Goal: Information Seeking & Learning: Learn about a topic

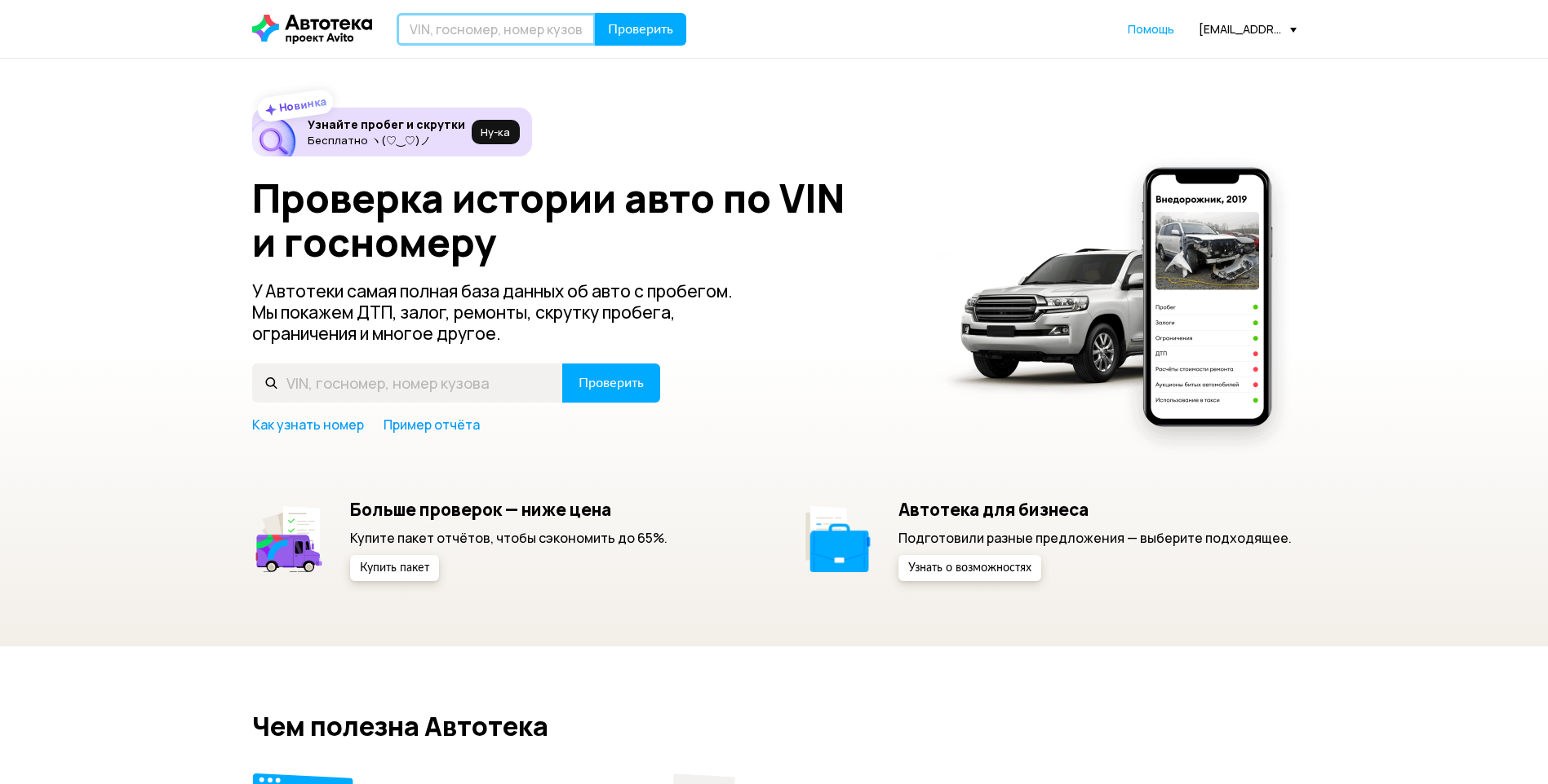
drag, startPoint x: 487, startPoint y: 40, endPoint x: 486, endPoint y: 83, distance: 43.0
click at [488, 38] on input "text" at bounding box center [496, 29] width 199 height 32
type input "М589МО136"
click at [671, 26] on span "Проверить" at bounding box center [640, 29] width 65 height 13
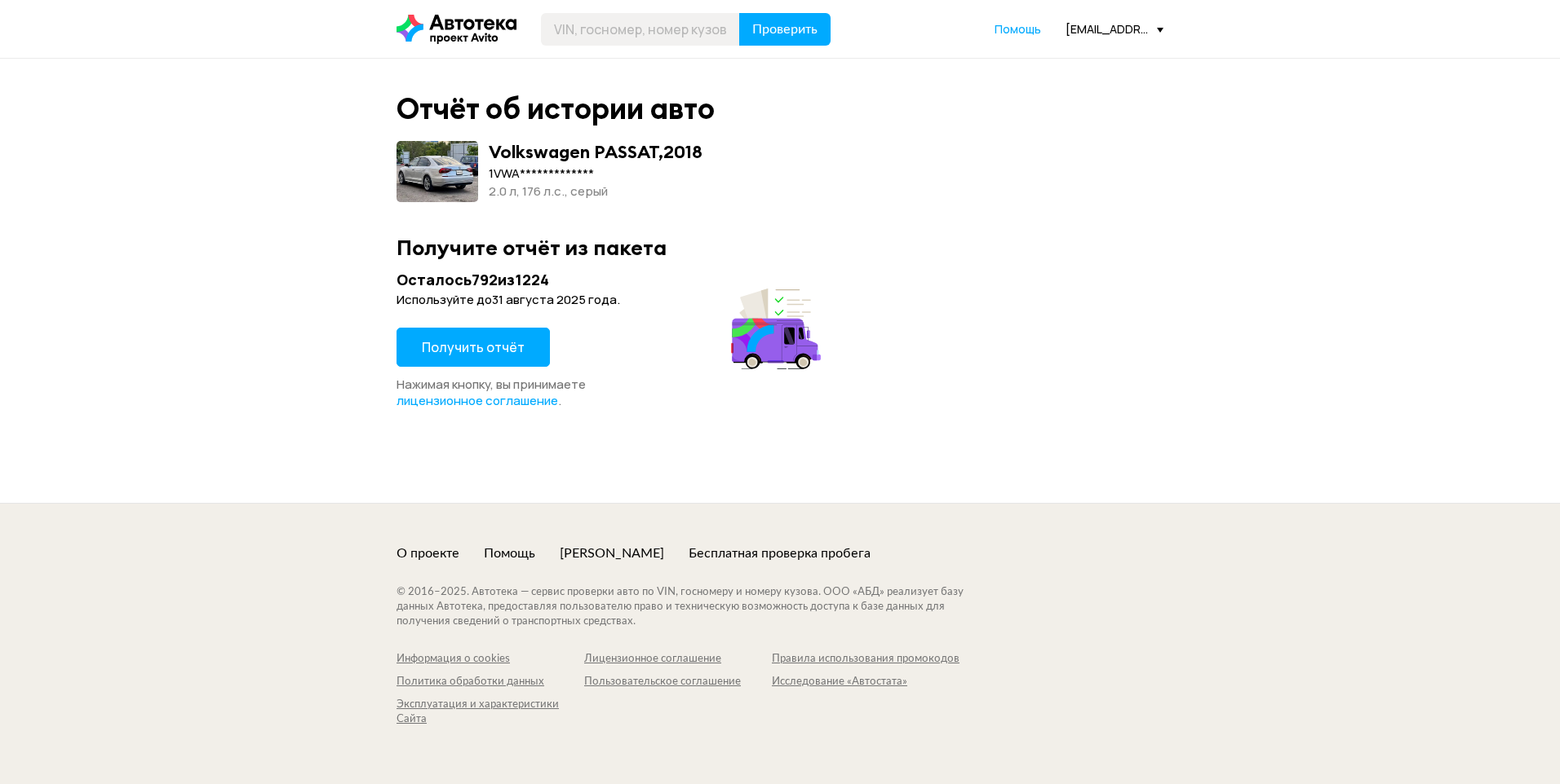
click at [491, 351] on span "Получить отчёт" at bounding box center [473, 347] width 103 height 18
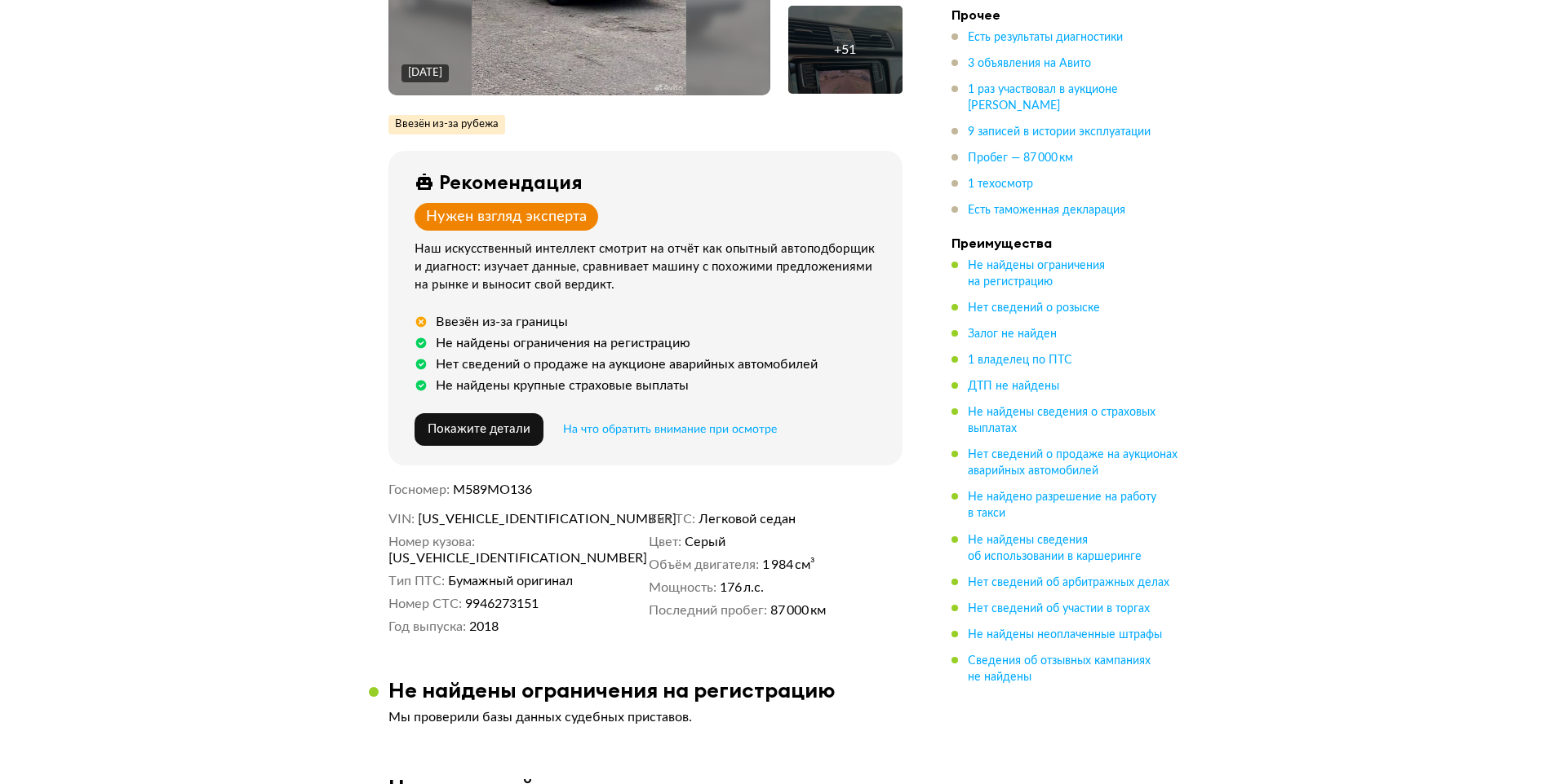
scroll to position [408, 0]
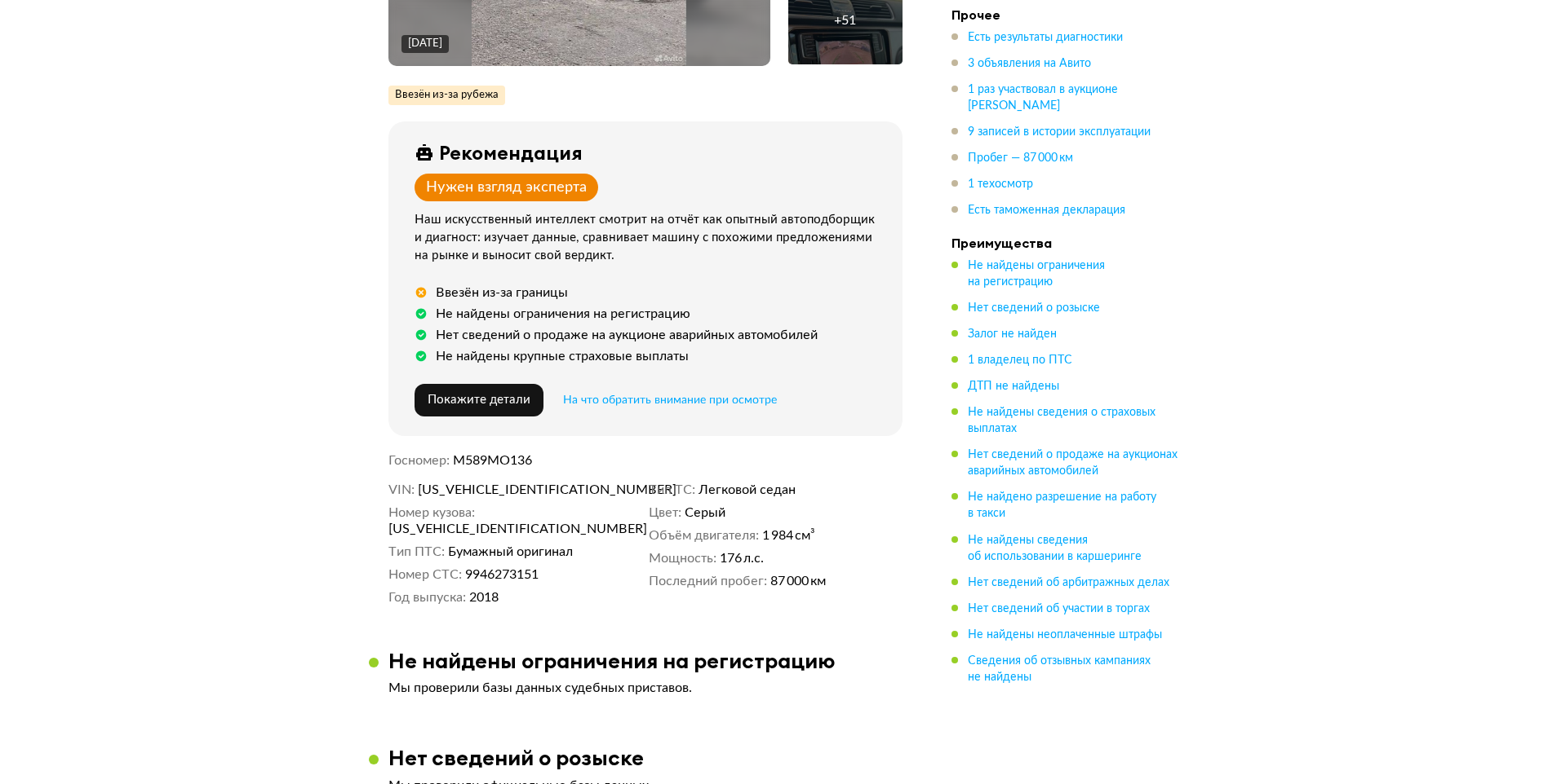
click at [505, 486] on span "[US_VEHICLE_IDENTIFICATION_NUMBER]" at bounding box center [512, 490] width 188 height 16
click at [507, 485] on span "[US_VEHICLE_IDENTIFICATION_NUMBER]" at bounding box center [512, 490] width 188 height 16
click at [503, 489] on span "[US_VEHICLE_IDENTIFICATION_NUMBER]" at bounding box center [512, 490] width 188 height 16
copy span "[US_VEHICLE_IDENTIFICATION_NUMBER]"
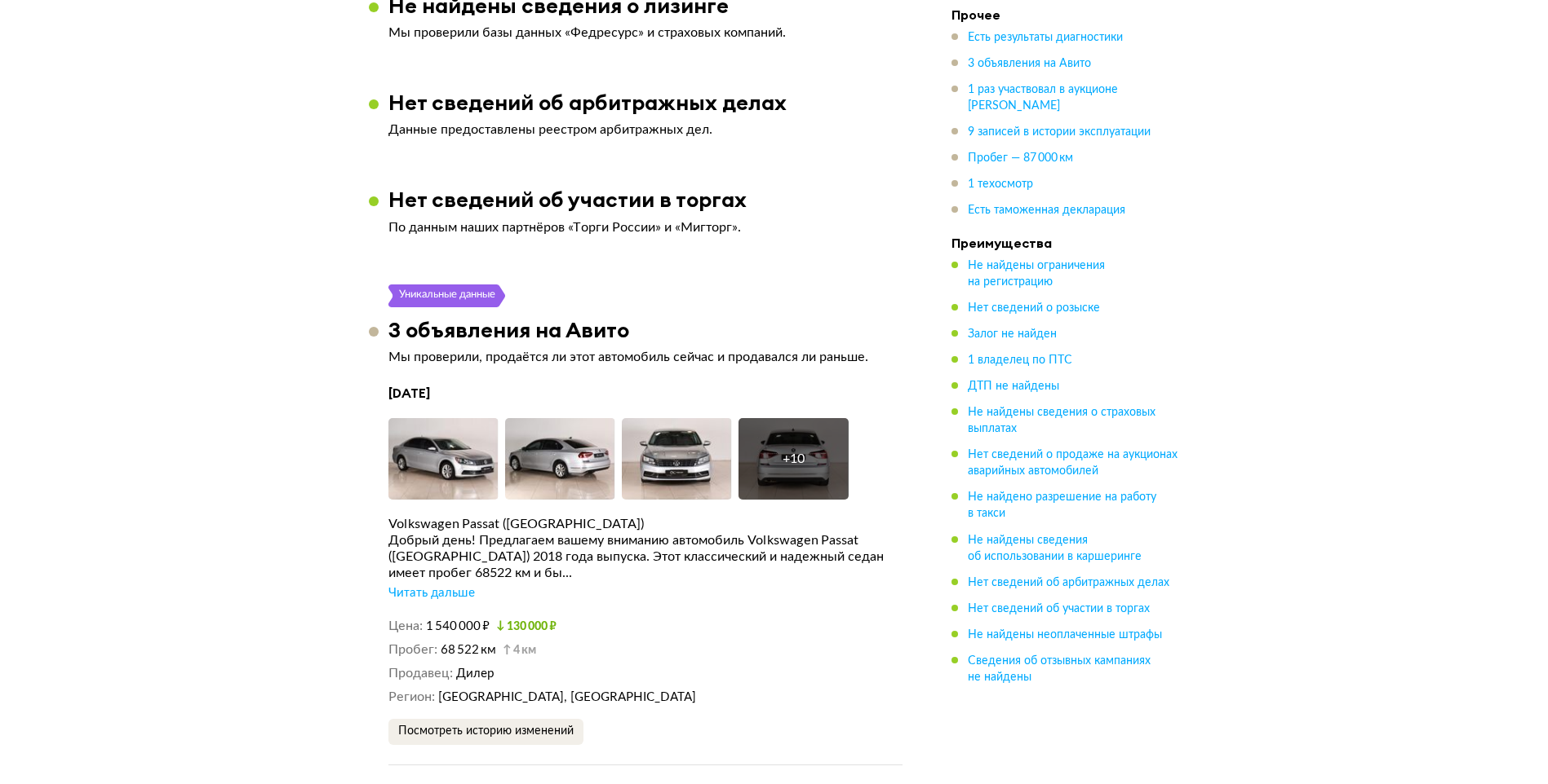
scroll to position [2364, 0]
click at [437, 426] on img at bounding box center [443, 460] width 110 height 81
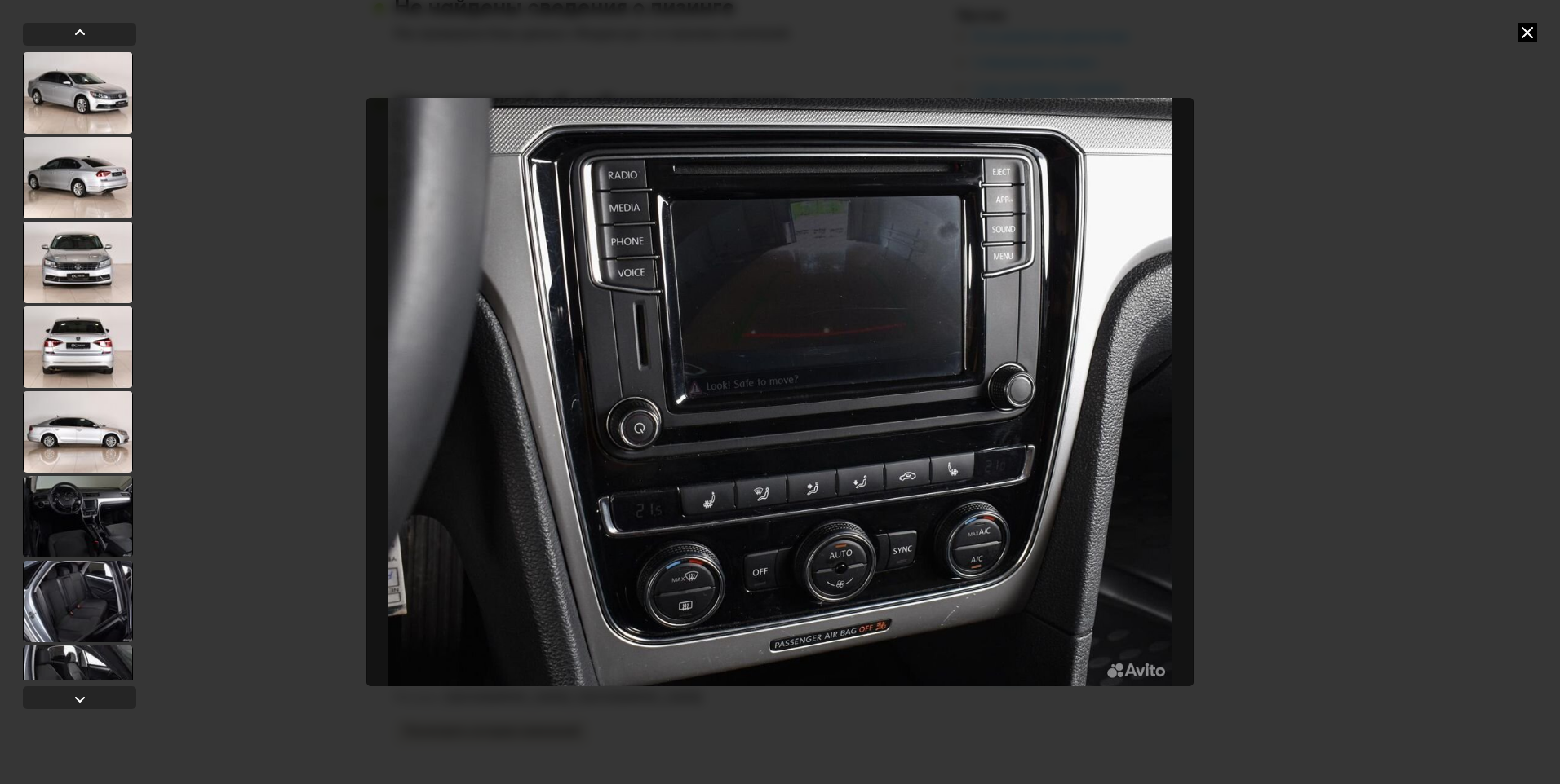
click at [1524, 27] on icon at bounding box center [1527, 32] width 20 height 20
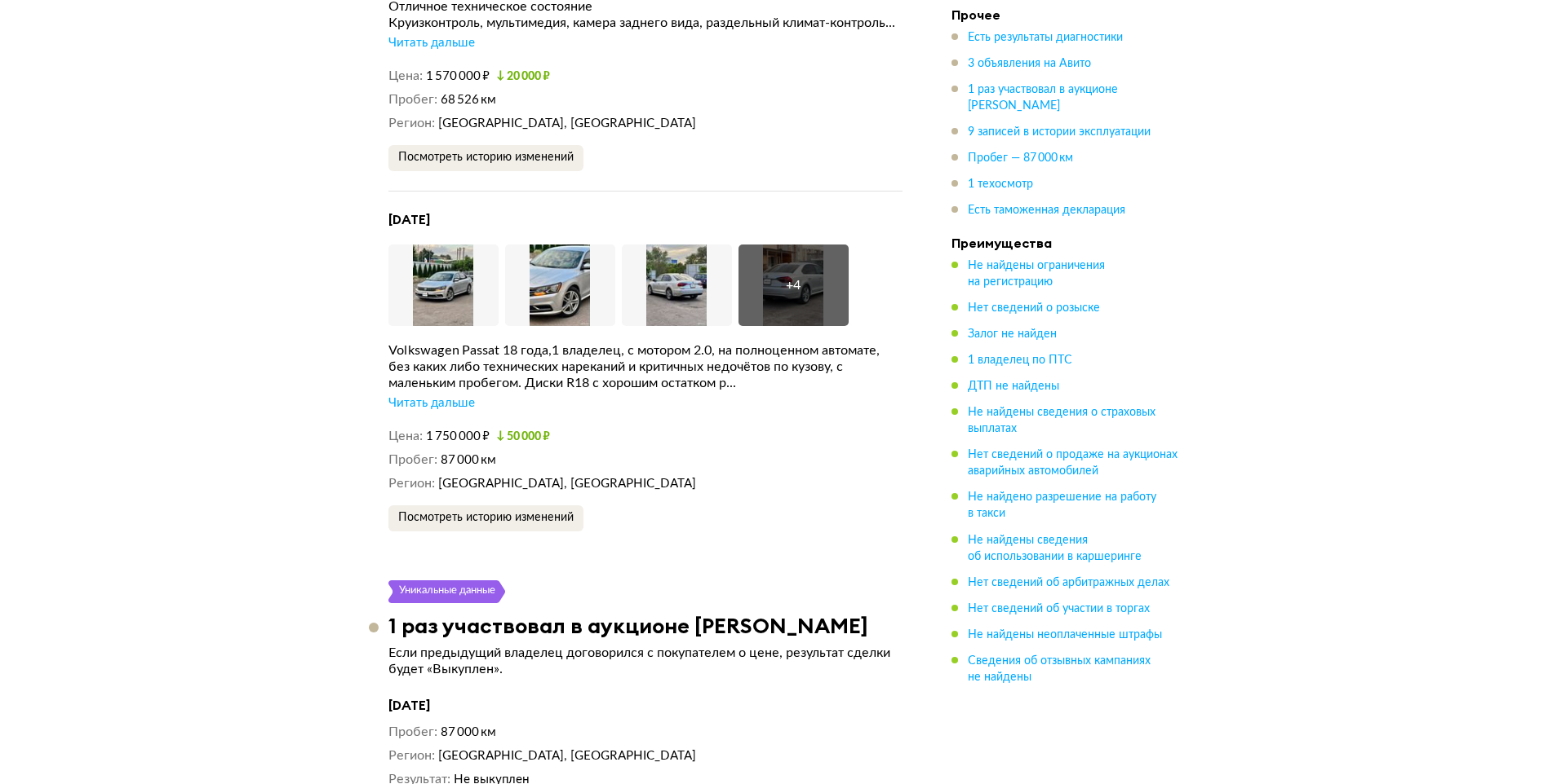
scroll to position [3343, 0]
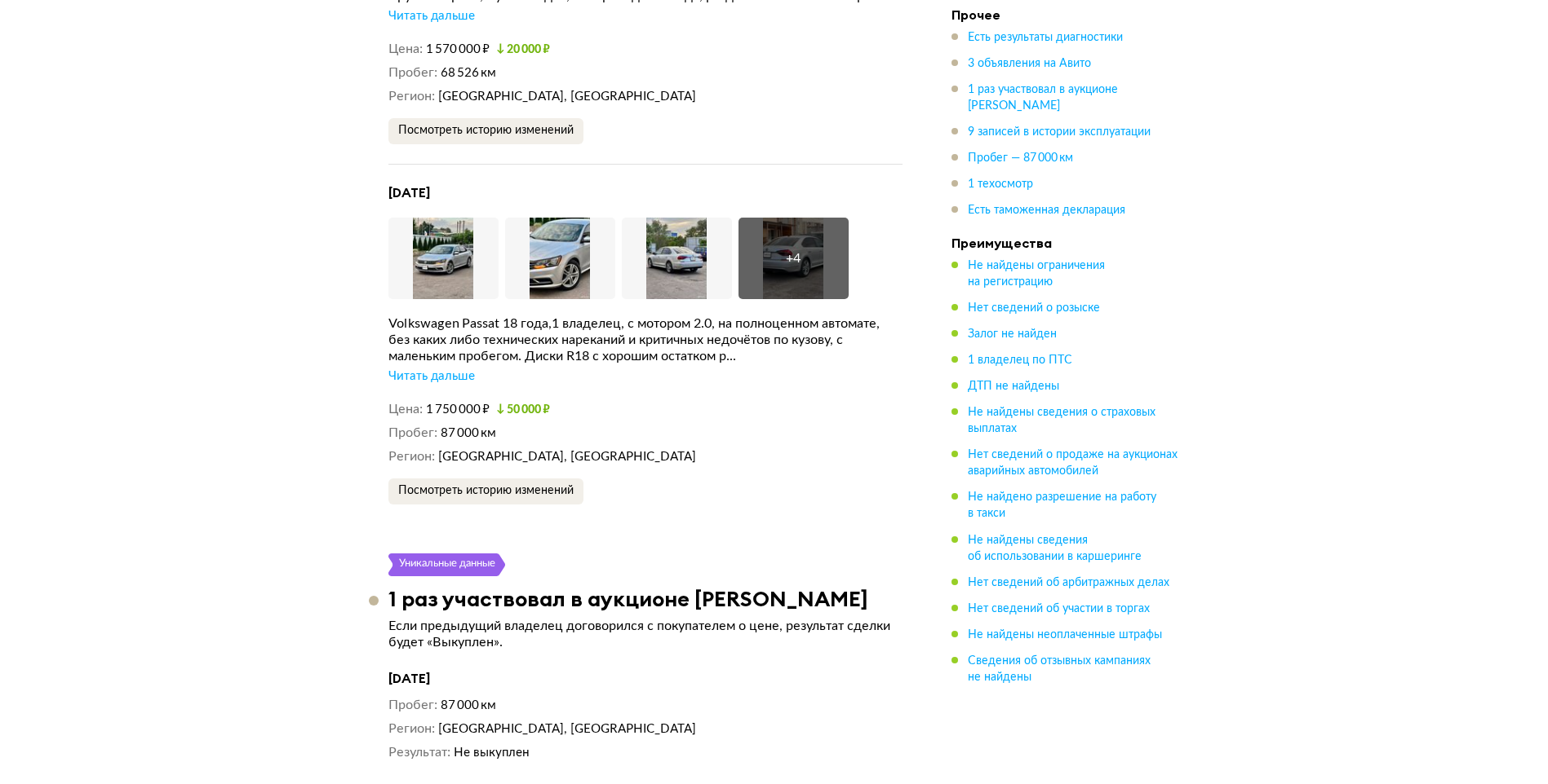
click at [448, 384] on div "Читать дальше" at bounding box center [431, 376] width 86 height 16
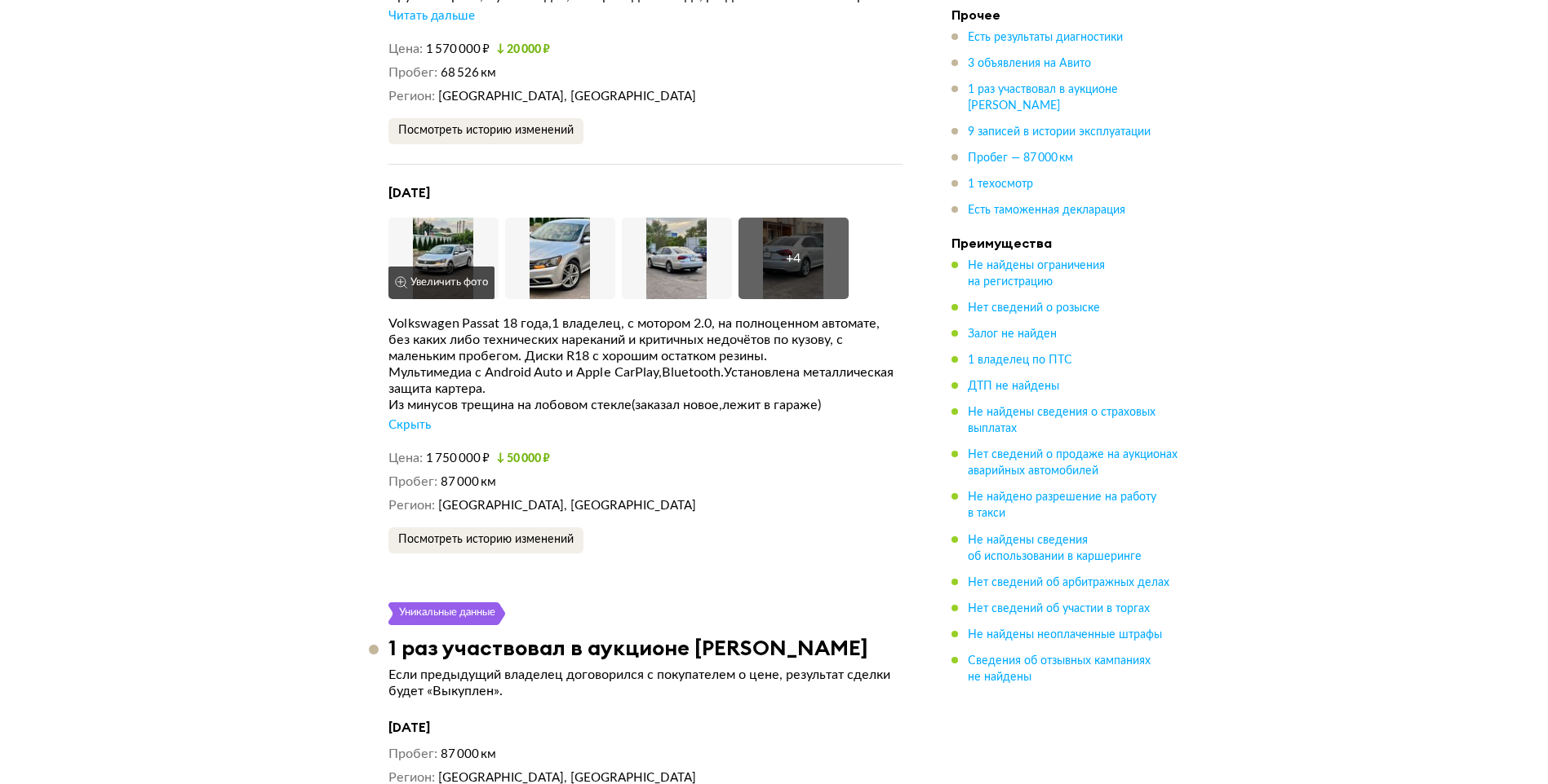
click at [444, 250] on img at bounding box center [443, 258] width 110 height 81
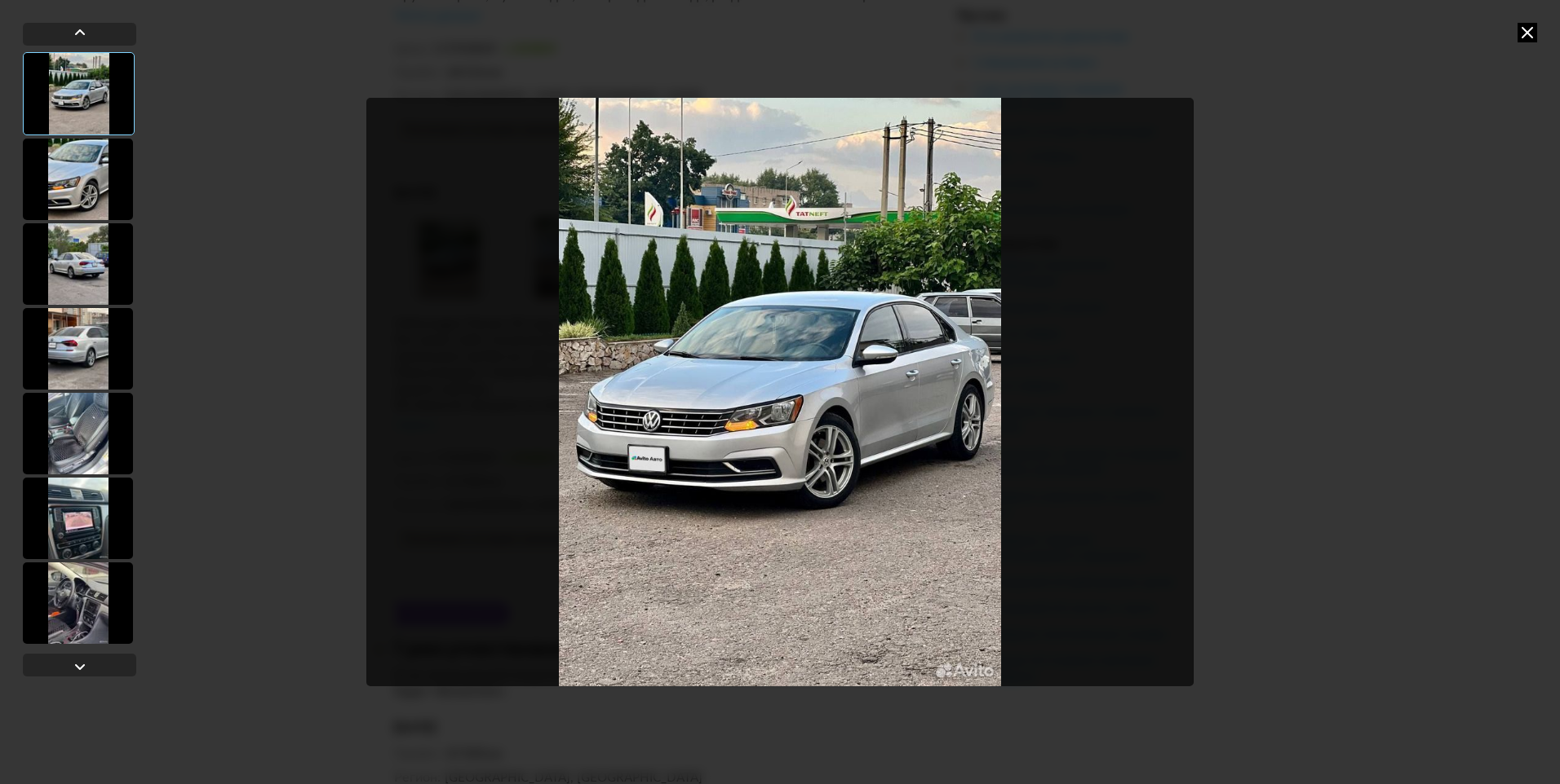
click at [1521, 30] on icon at bounding box center [1527, 32] width 20 height 20
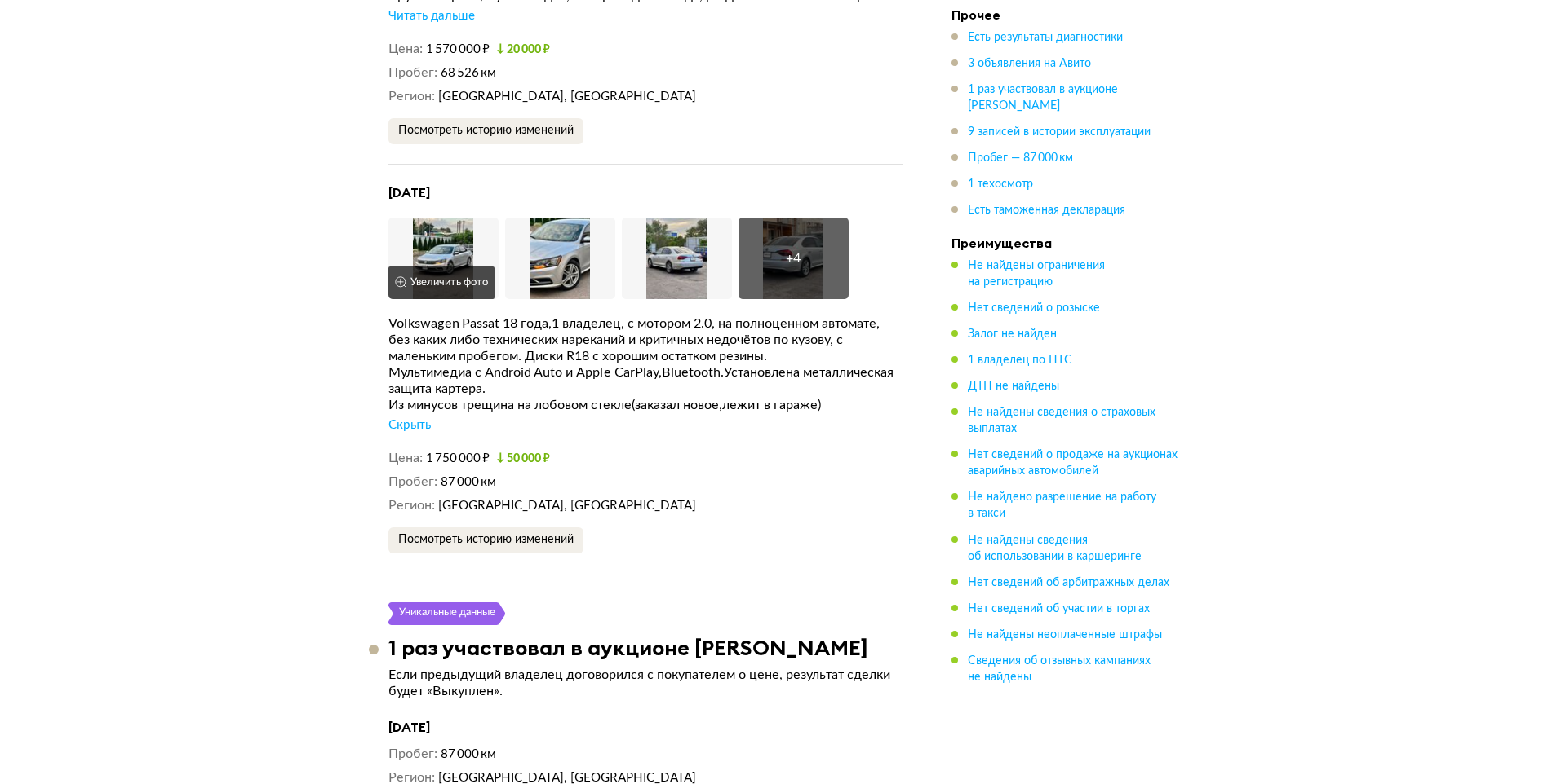
click at [439, 246] on img at bounding box center [443, 258] width 110 height 81
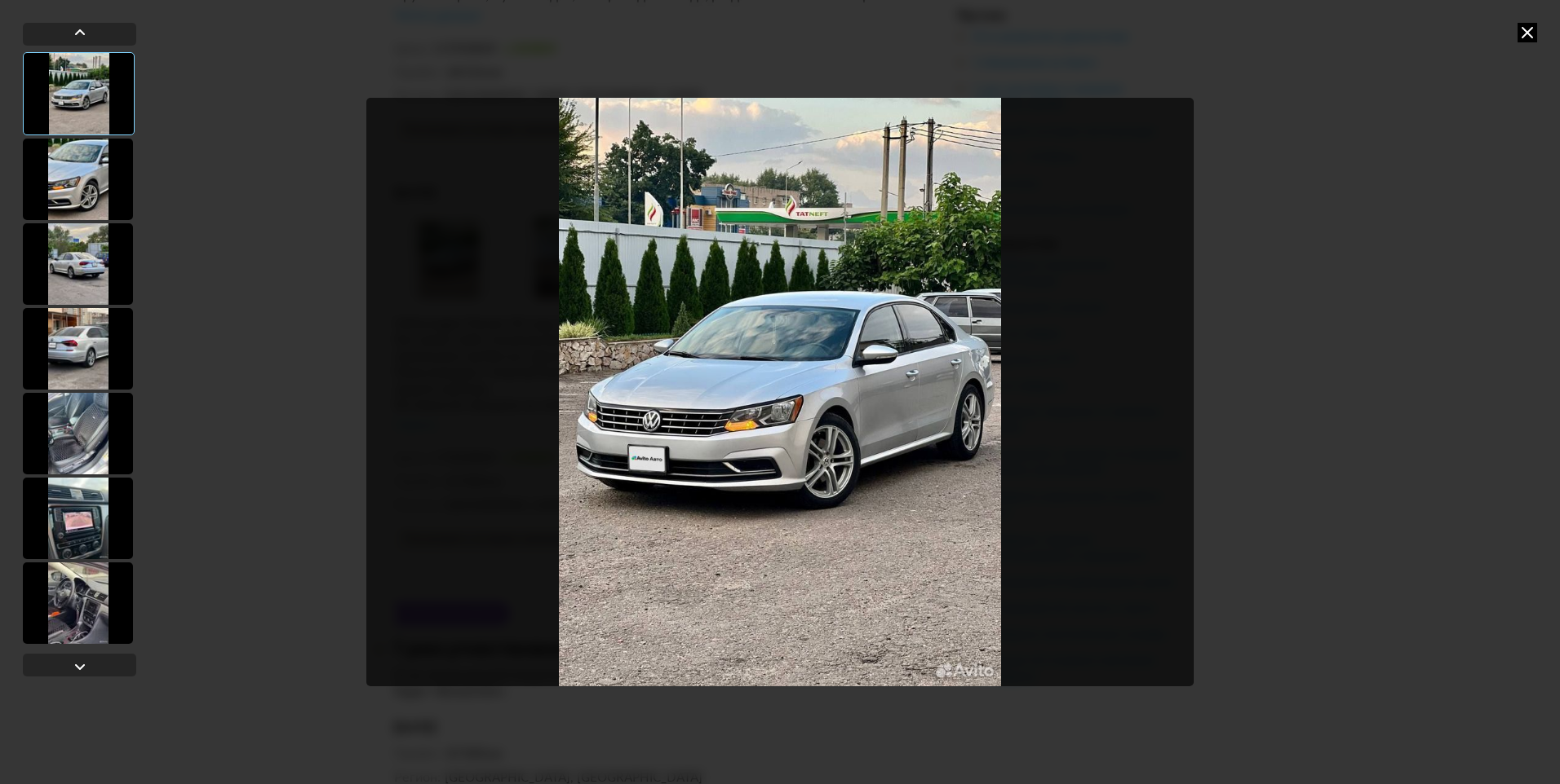
click at [1526, 37] on icon at bounding box center [1527, 32] width 20 height 20
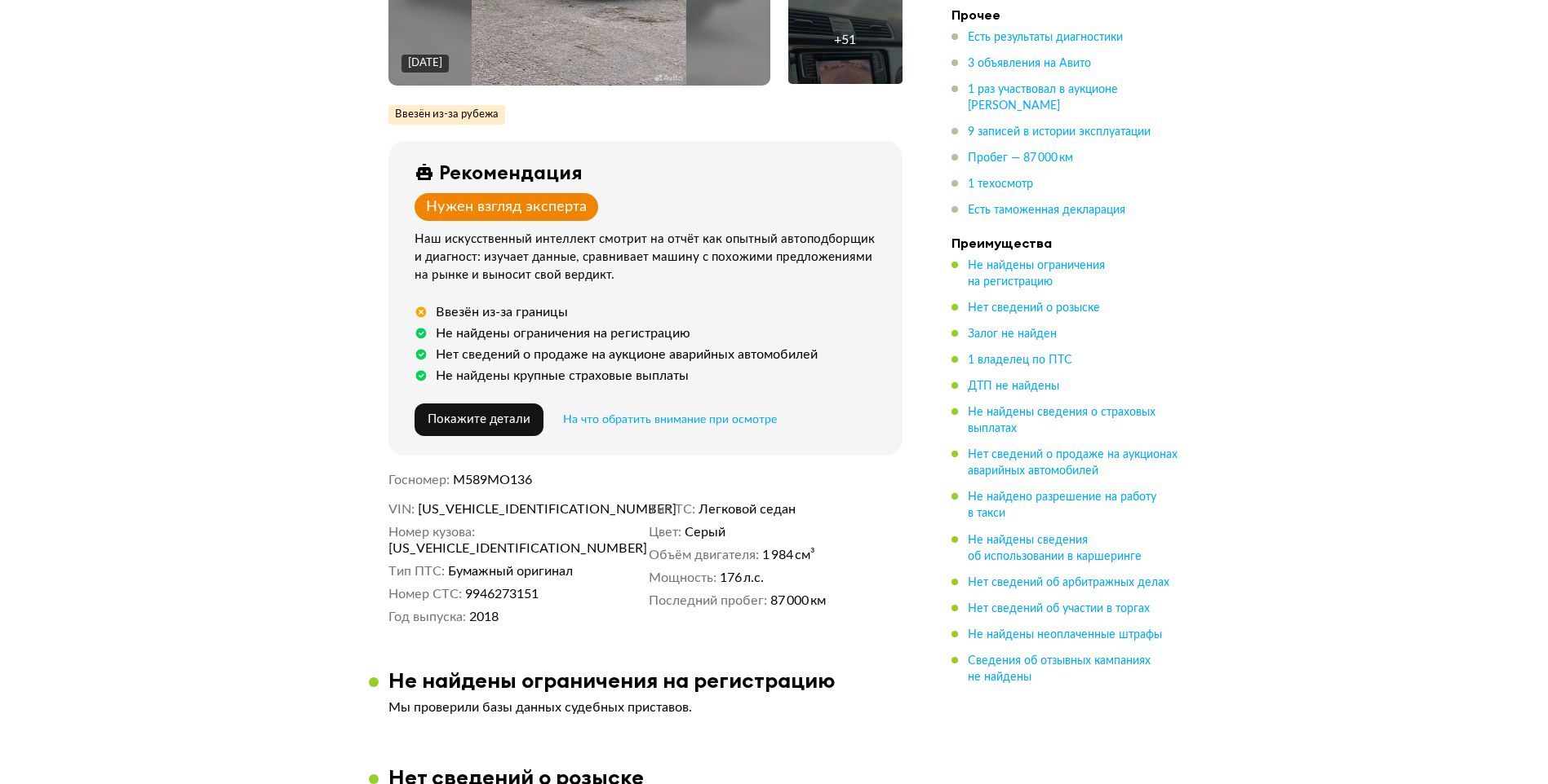
scroll to position [381, 0]
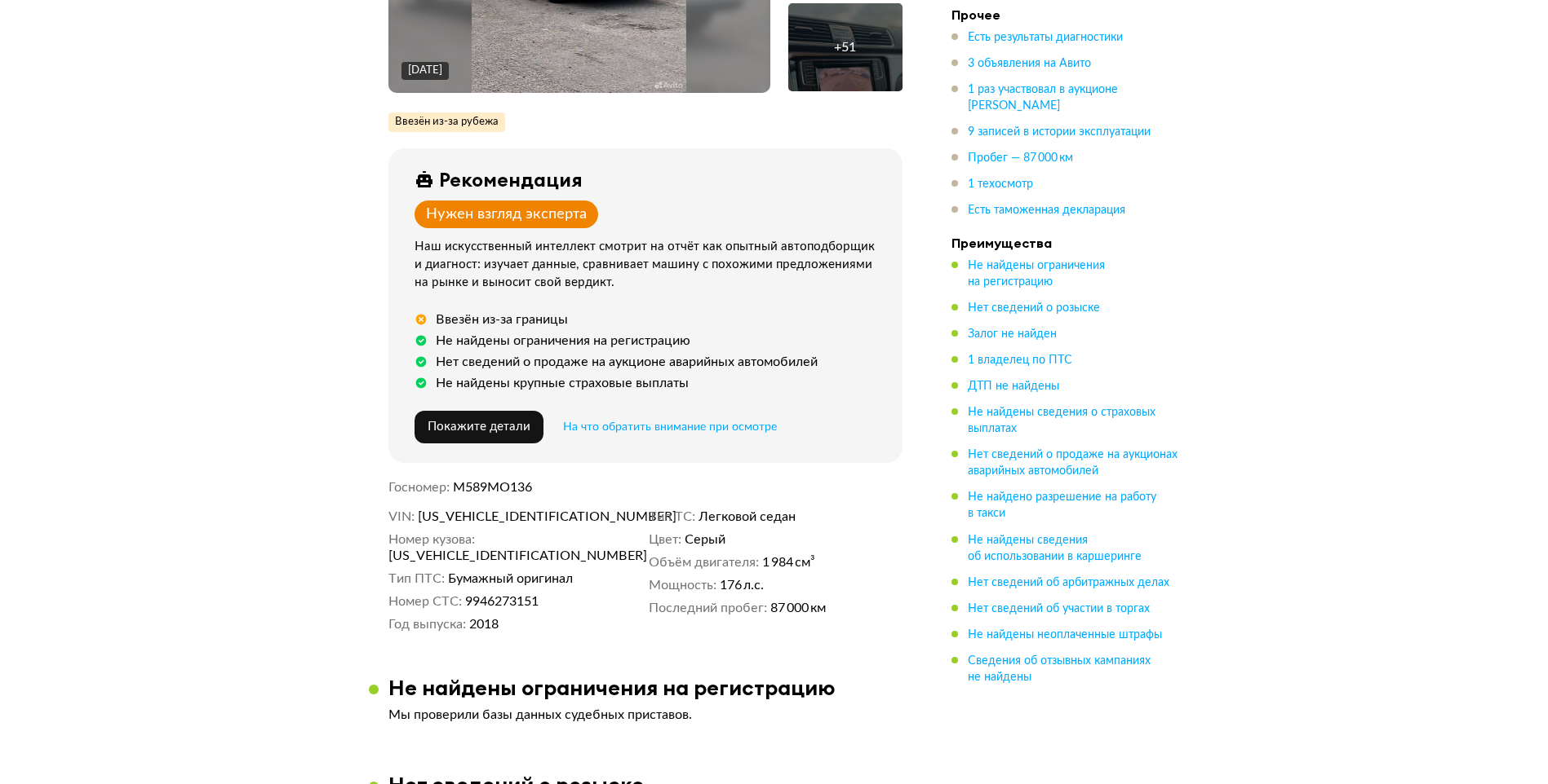
click at [463, 520] on span "[US_VEHICLE_IDENTIFICATION_NUMBER]" at bounding box center [512, 516] width 188 height 16
copy span "[US_VEHICLE_IDENTIFICATION_NUMBER]"
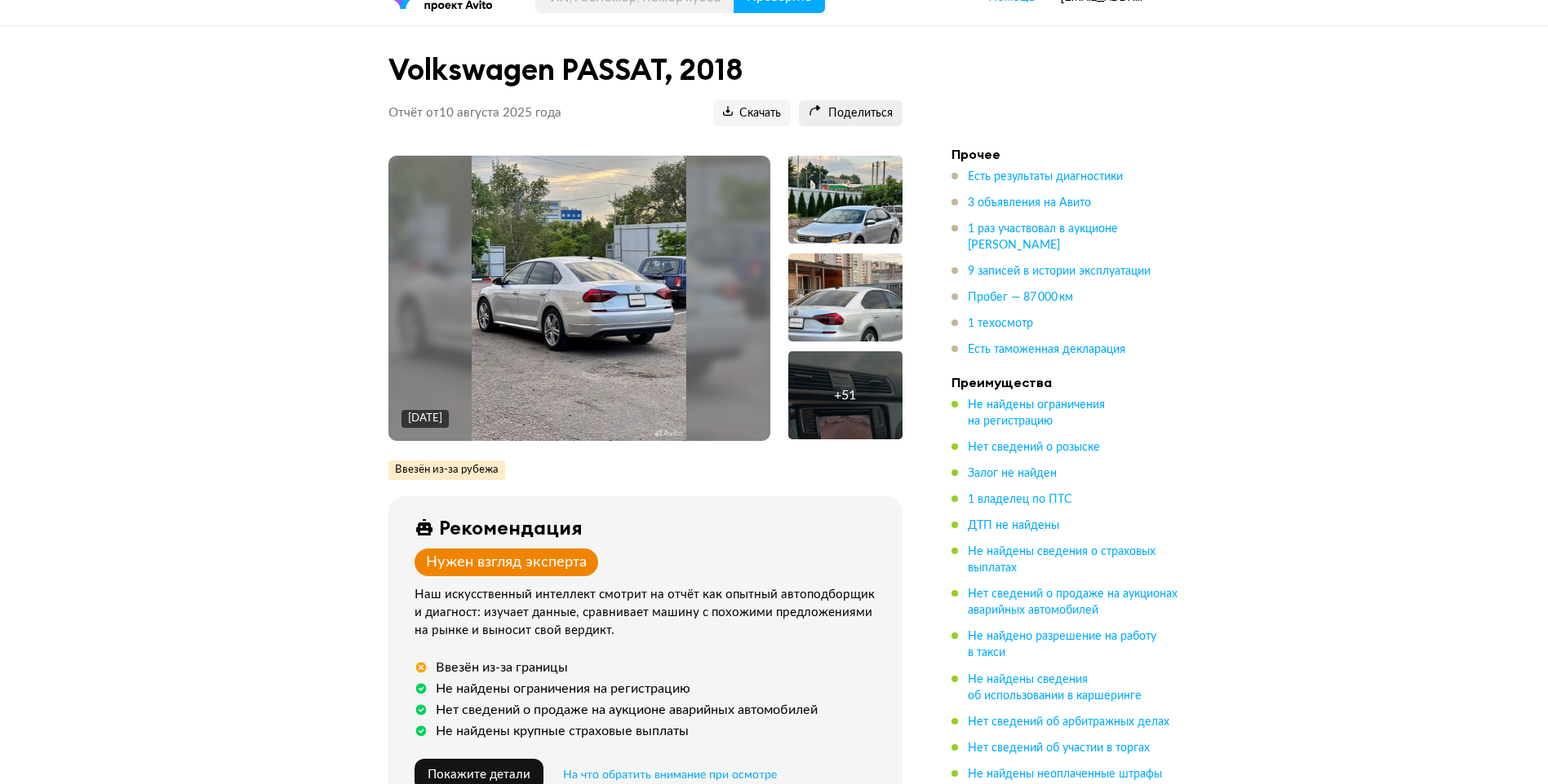
scroll to position [0, 0]
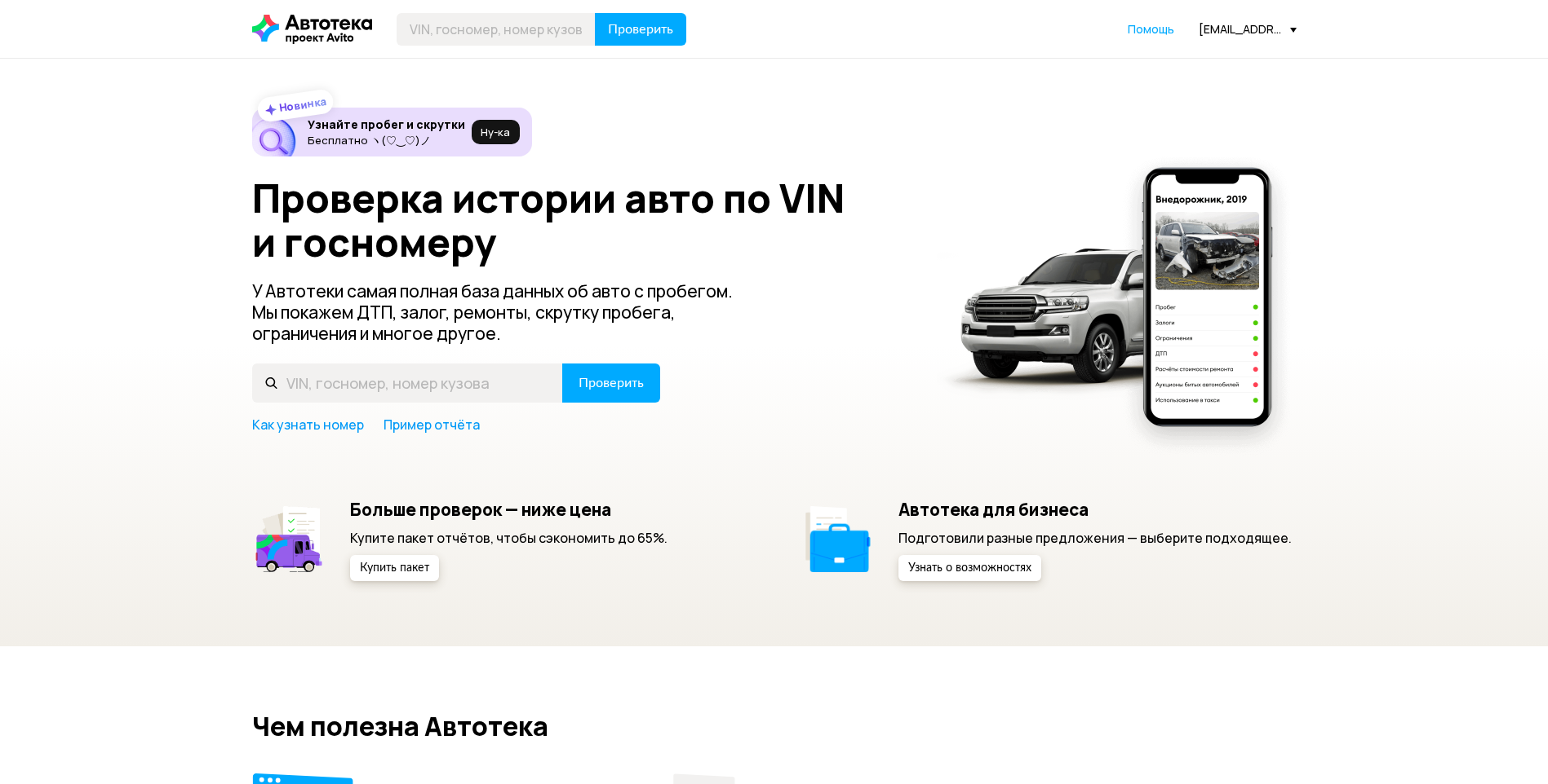
click at [1256, 27] on div "[EMAIL_ADDRESS][DOMAIN_NAME]" at bounding box center [1247, 28] width 98 height 15
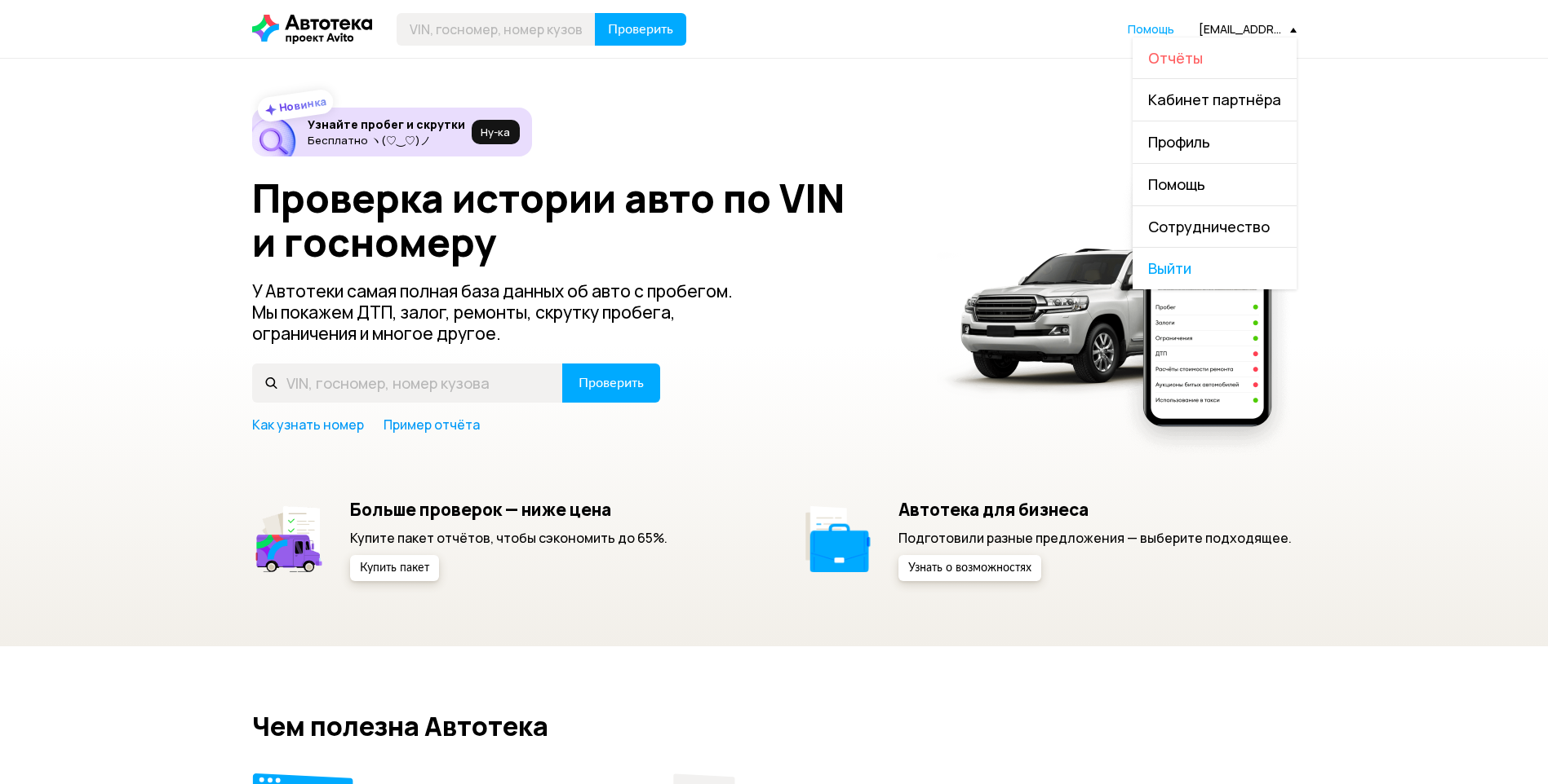
click at [1175, 52] on span "Отчёты" at bounding box center [1176, 58] width 55 height 20
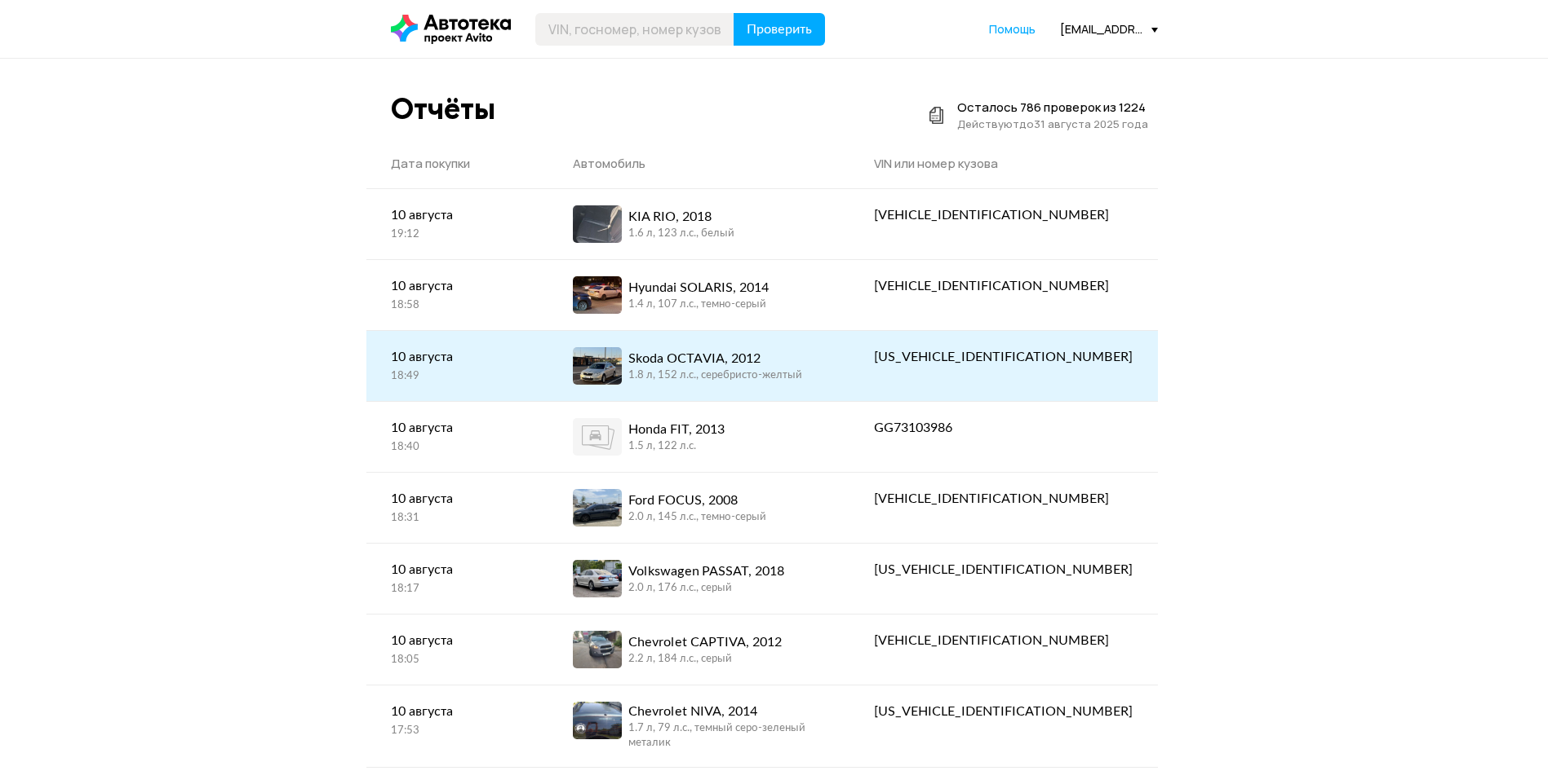
click at [765, 366] on div "Skoda OCTAVIA, 2012" at bounding box center [714, 359] width 173 height 20
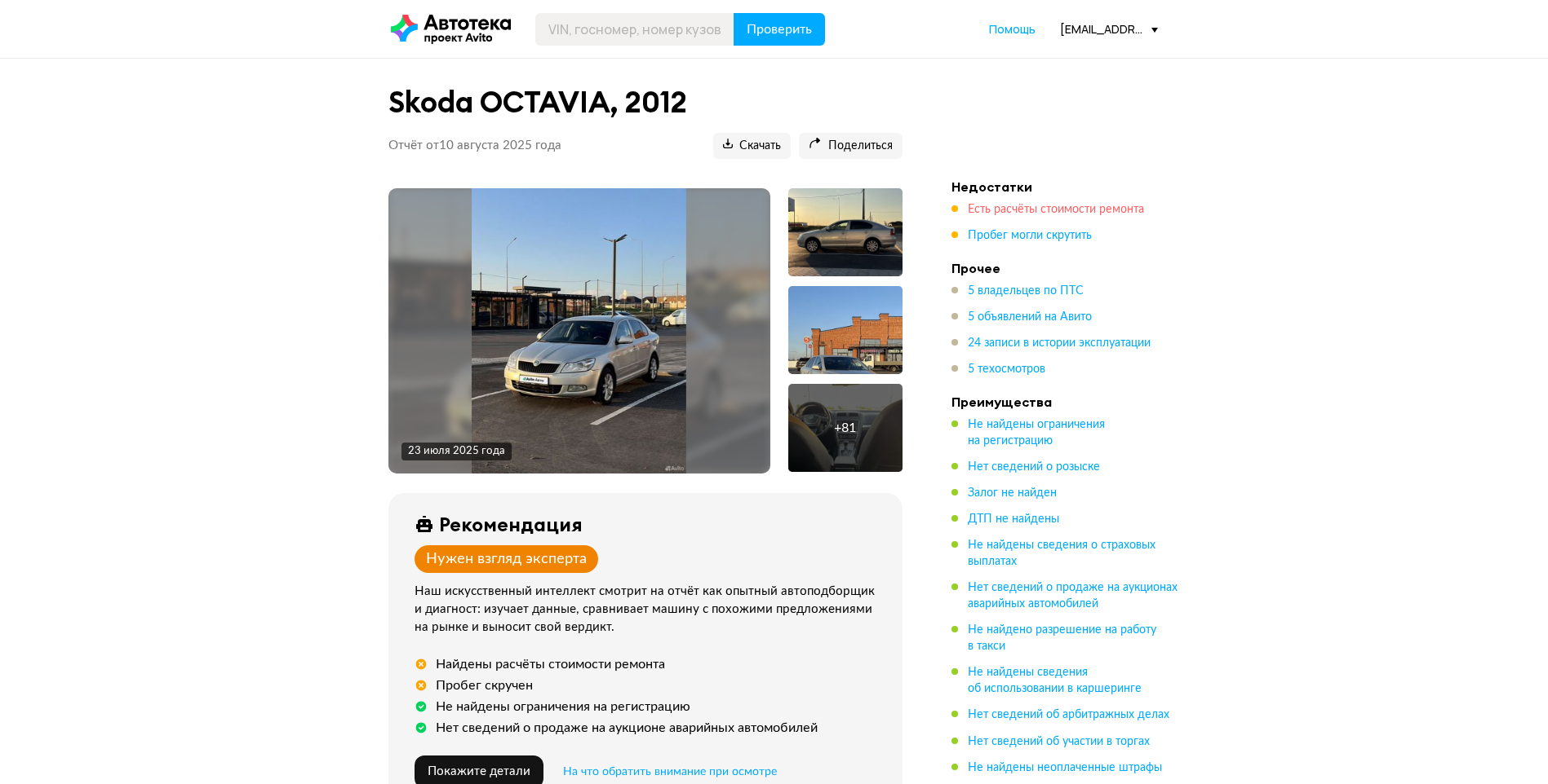
click at [1025, 210] on span "Есть расчёты стоимости ремонта" at bounding box center [1055, 209] width 176 height 11
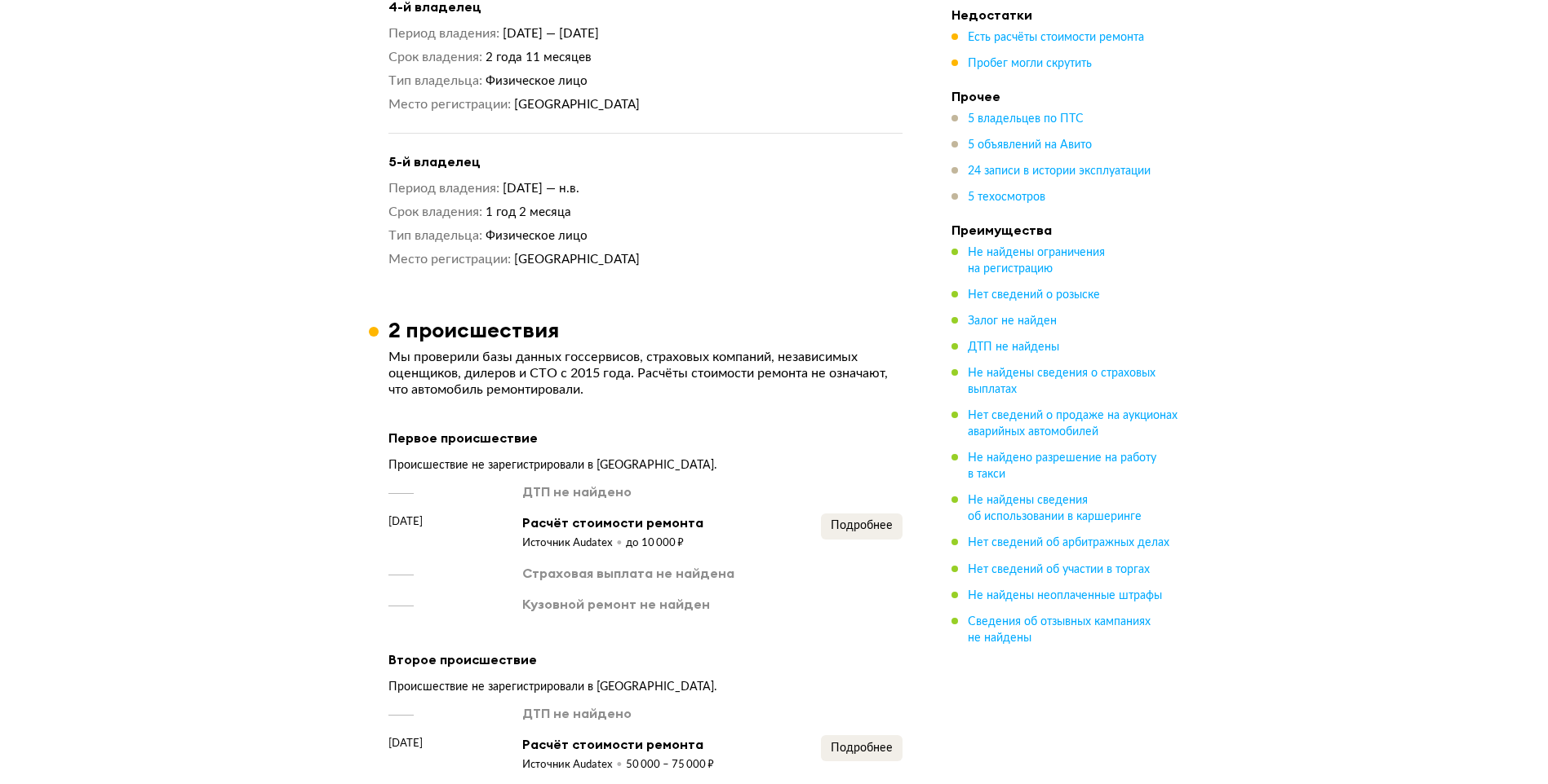
scroll to position [2333, 0]
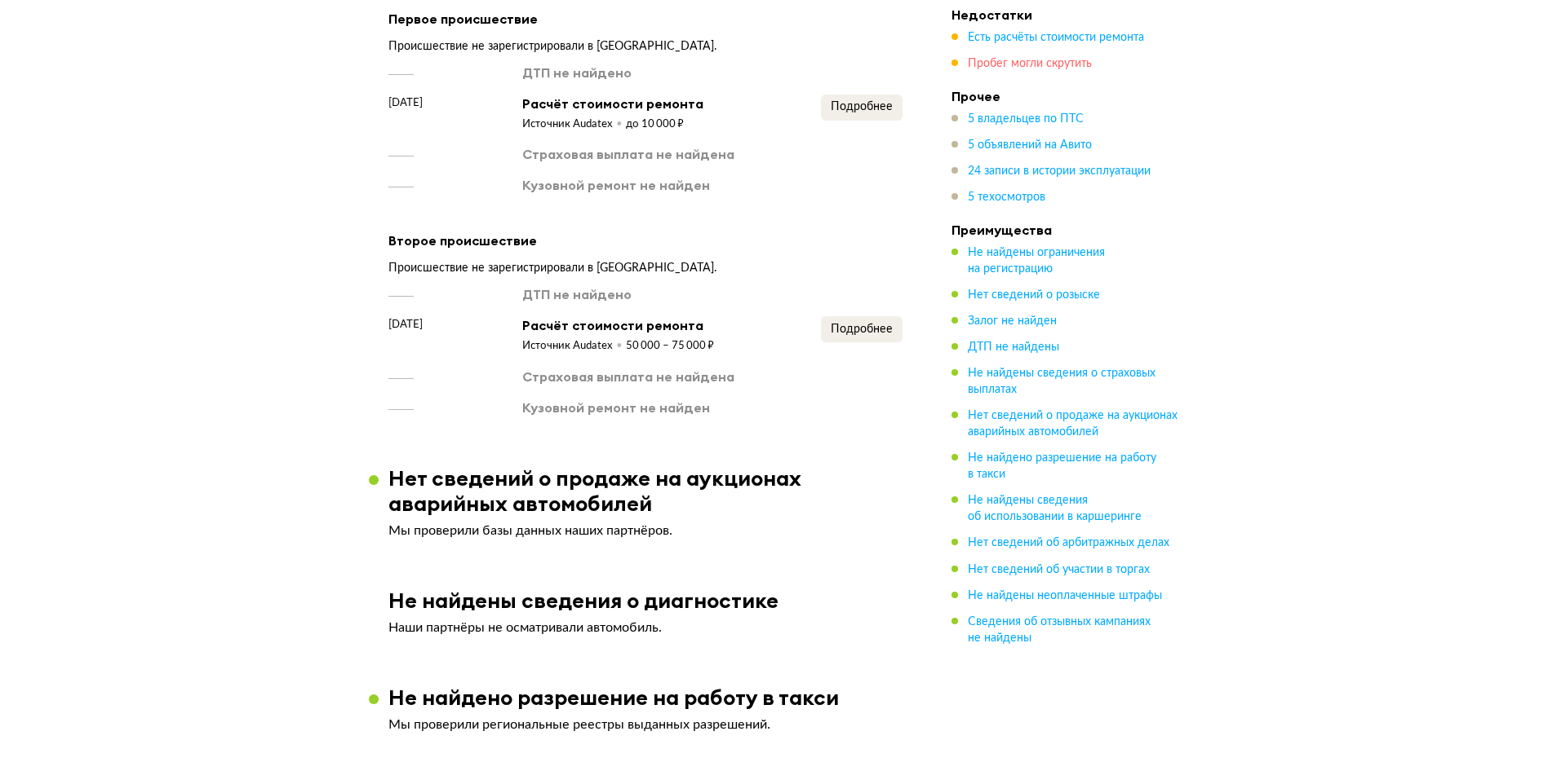
click at [984, 67] on span "Пробег могли скрутить" at bounding box center [1029, 63] width 124 height 11
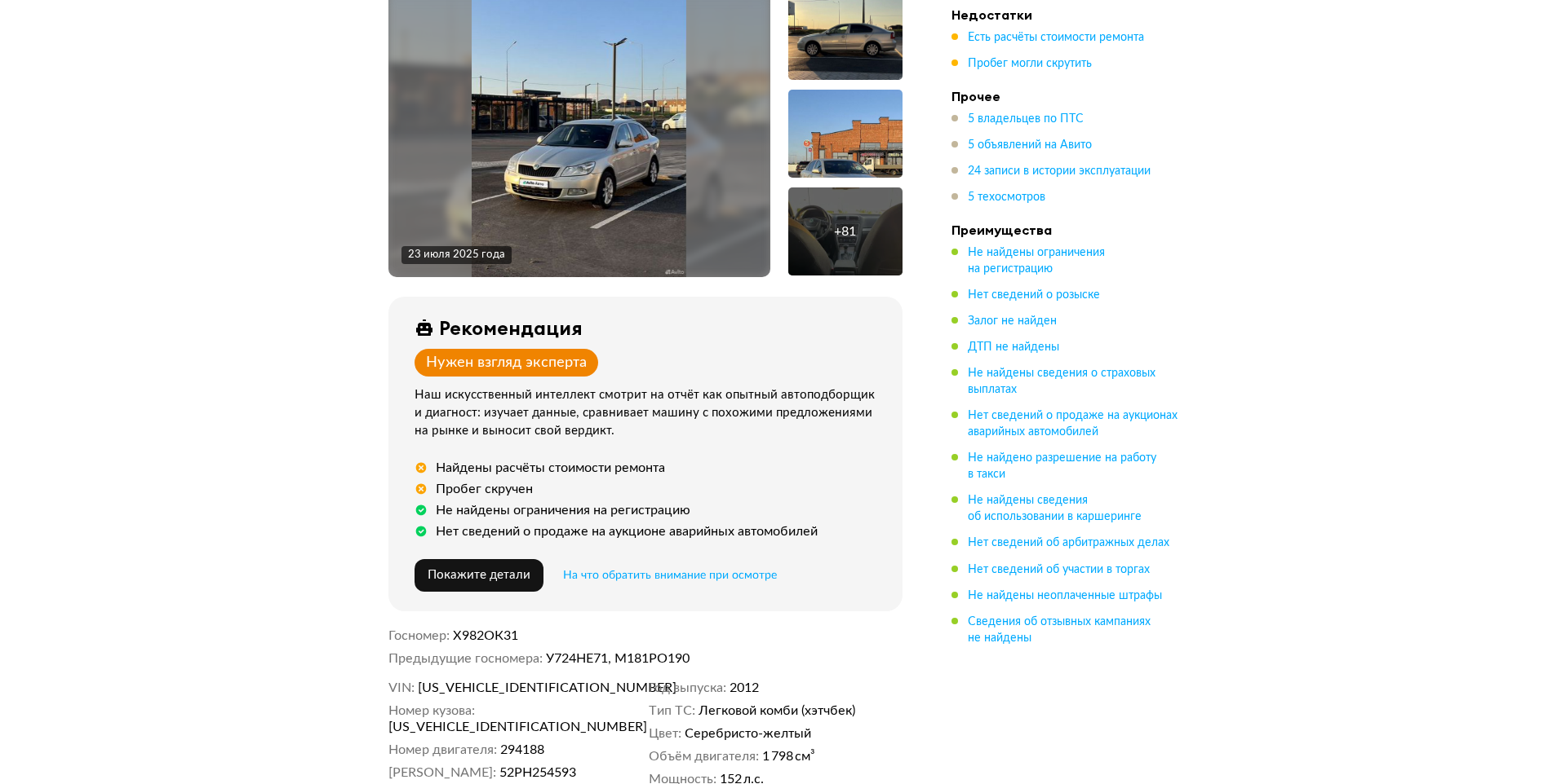
scroll to position [171, 0]
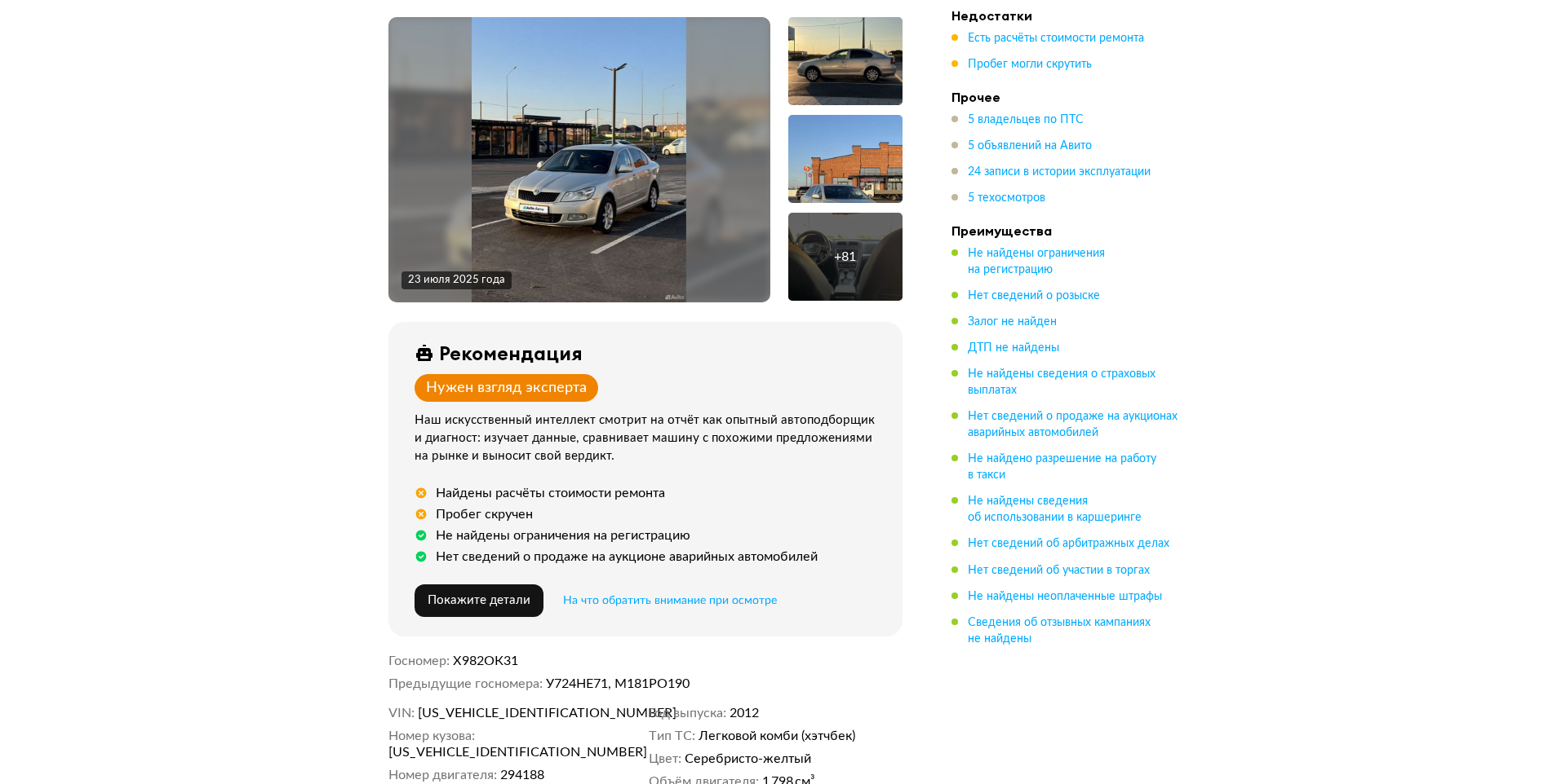
click at [640, 144] on img at bounding box center [579, 159] width 214 height 285
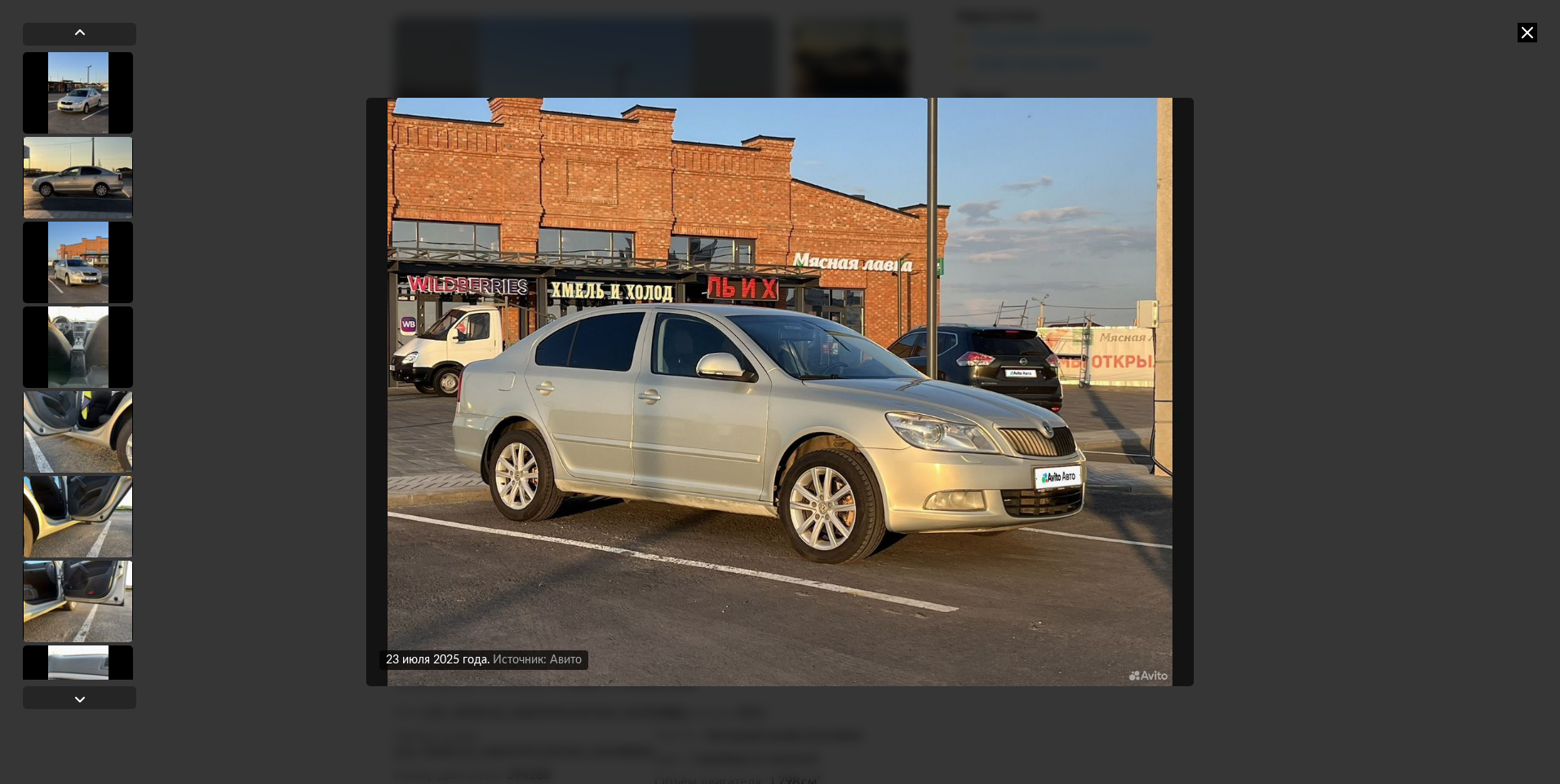
click at [1521, 36] on icon at bounding box center [1527, 32] width 20 height 20
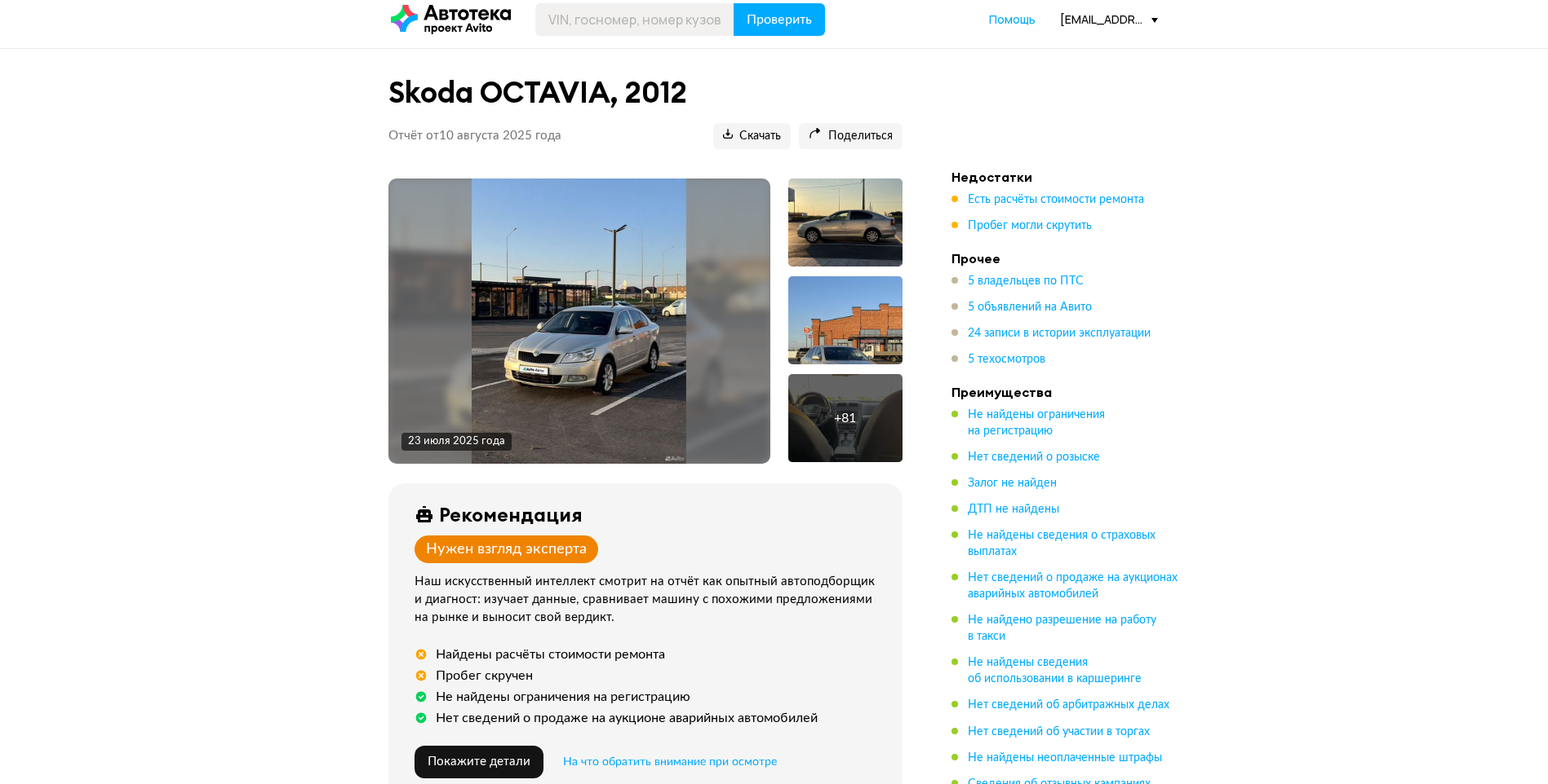
scroll to position [9, 0]
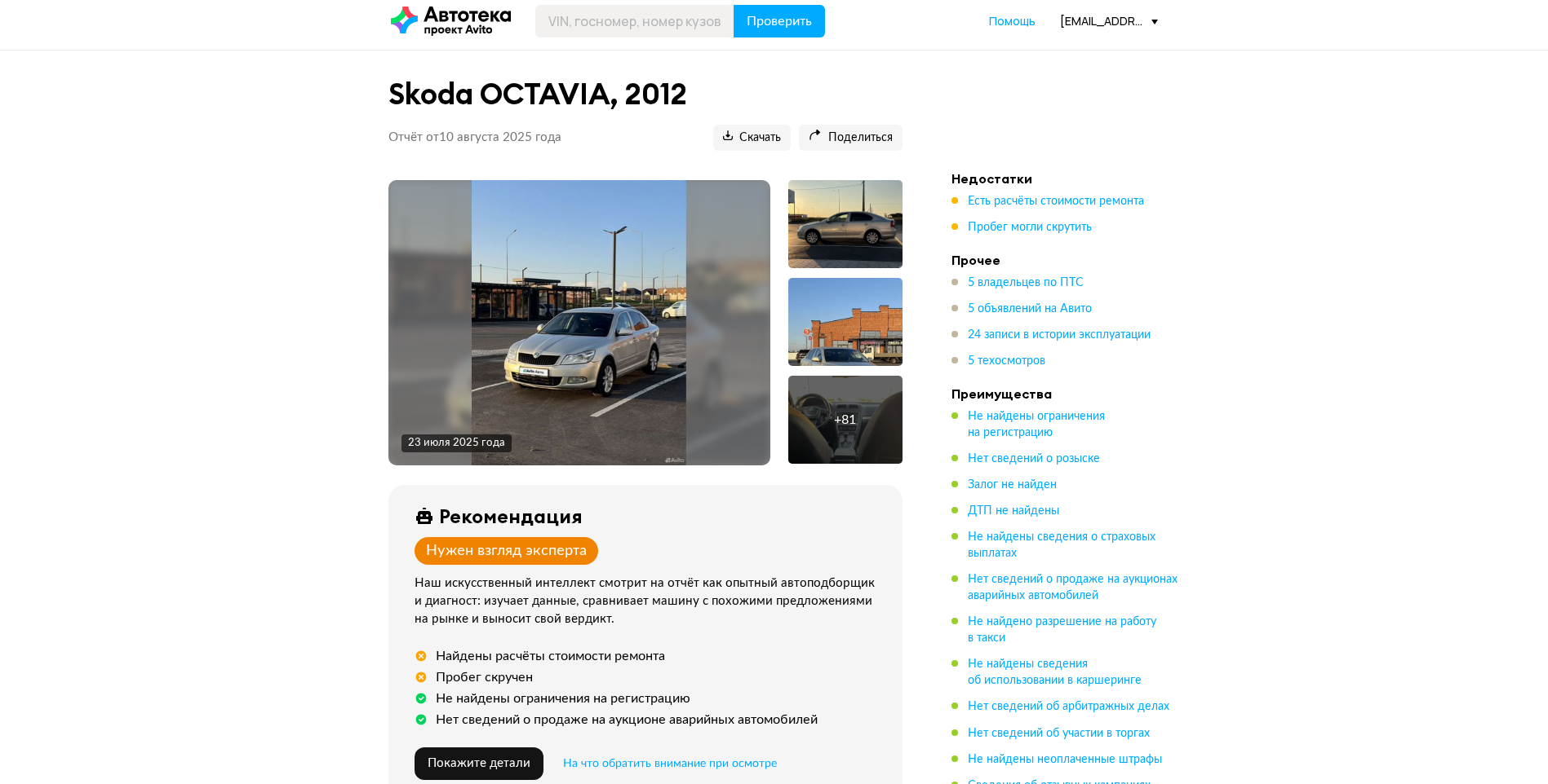
click at [577, 310] on img at bounding box center [579, 322] width 214 height 285
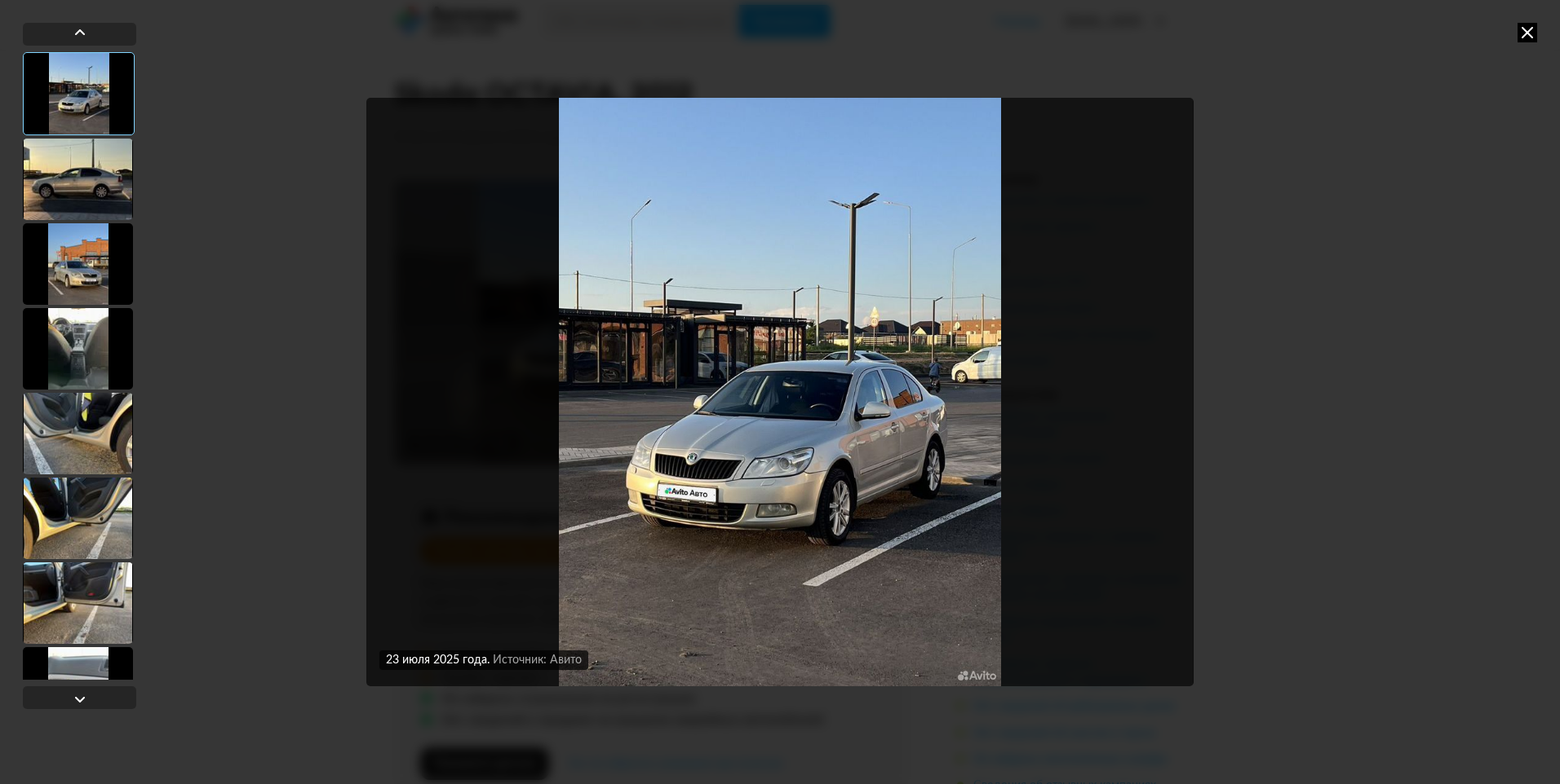
click at [1527, 45] on div "23 июля 2025 года Источник: Авито 23 июля 2025 года Источник: Авито" at bounding box center [780, 392] width 1560 height 784
click at [1527, 39] on icon at bounding box center [1527, 32] width 20 height 20
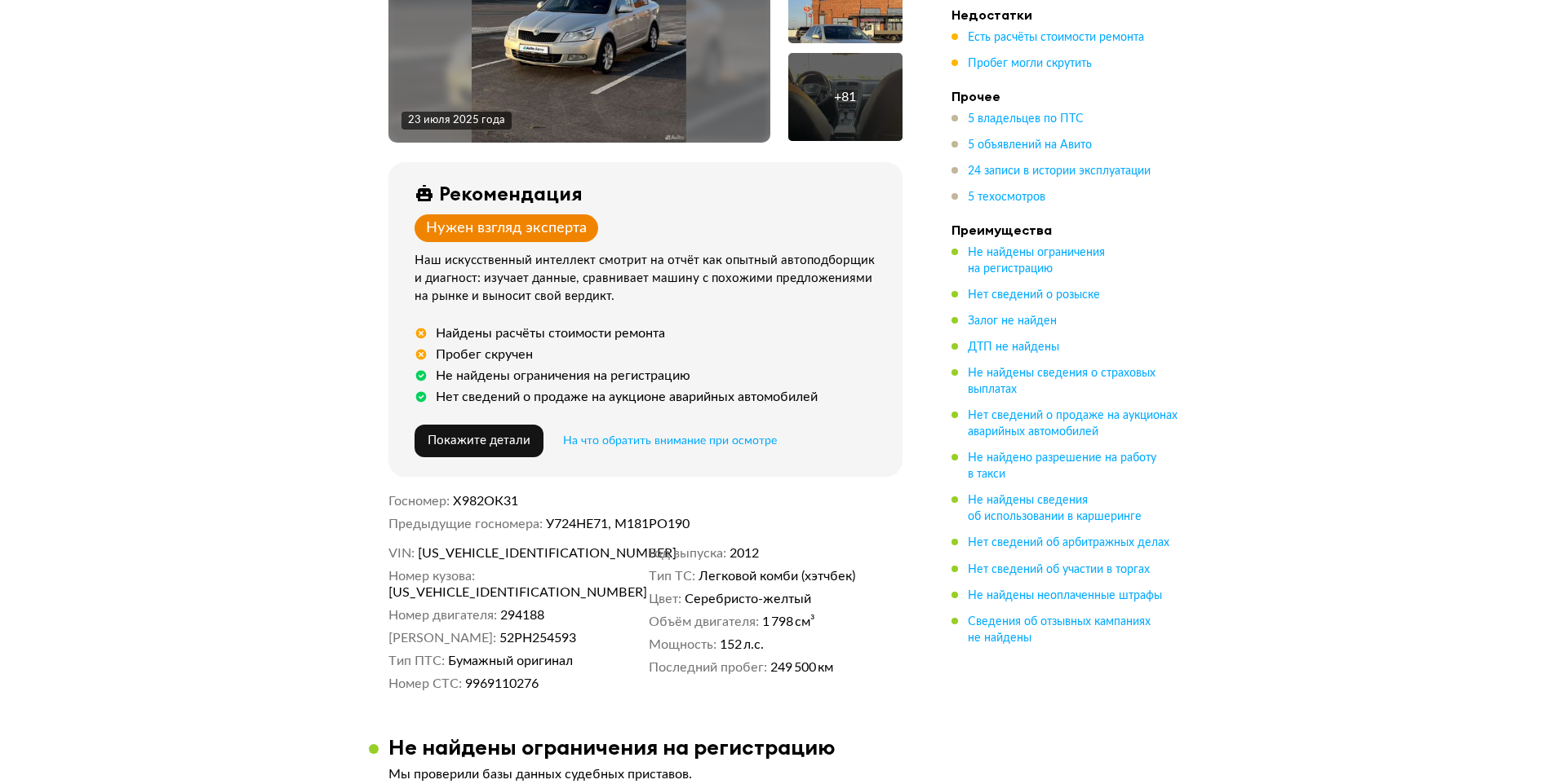
scroll to position [408, 0]
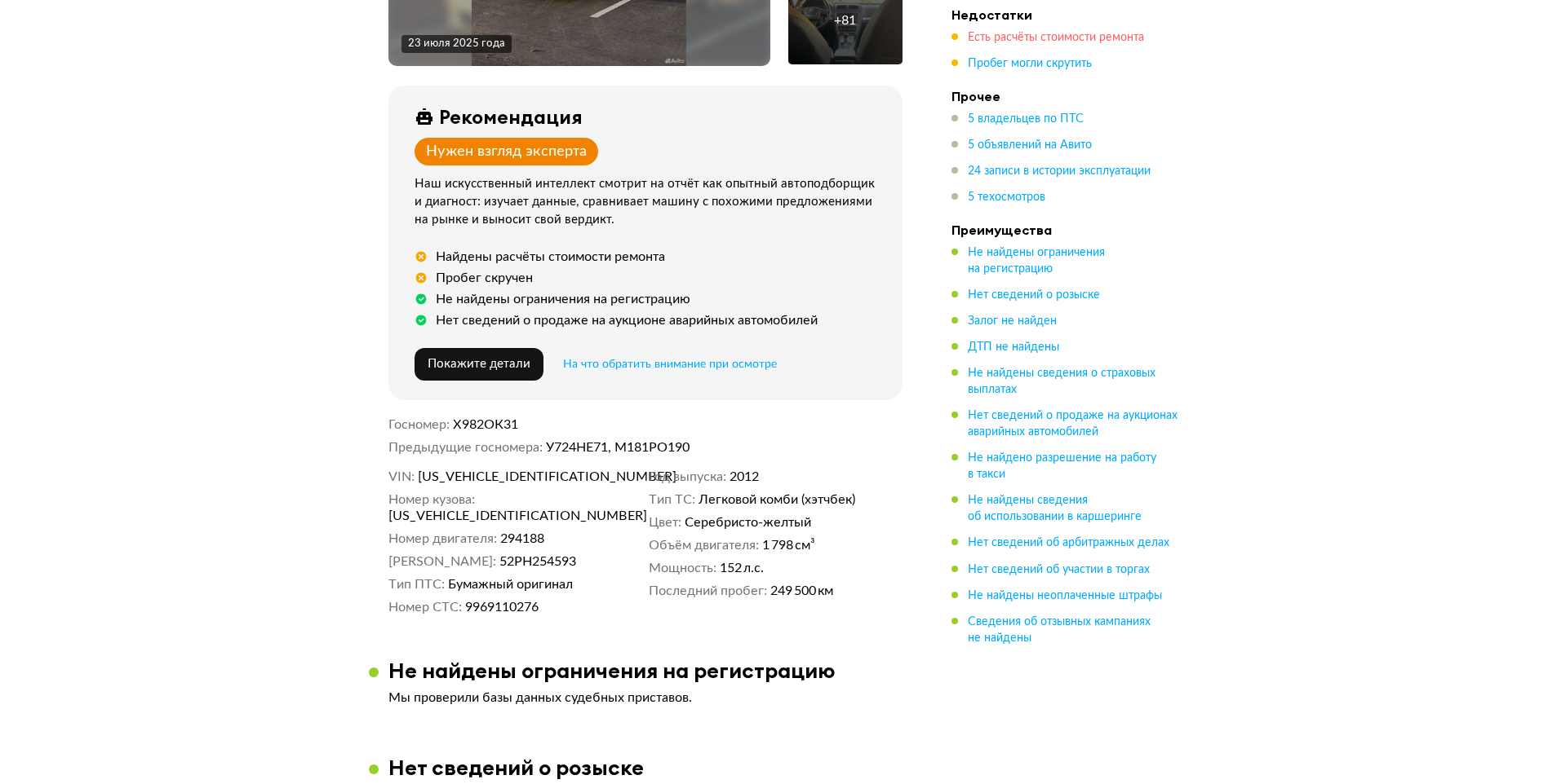
click at [1031, 42] on span "Есть расчёты стоимости ремонта" at bounding box center [1055, 38] width 176 height 11
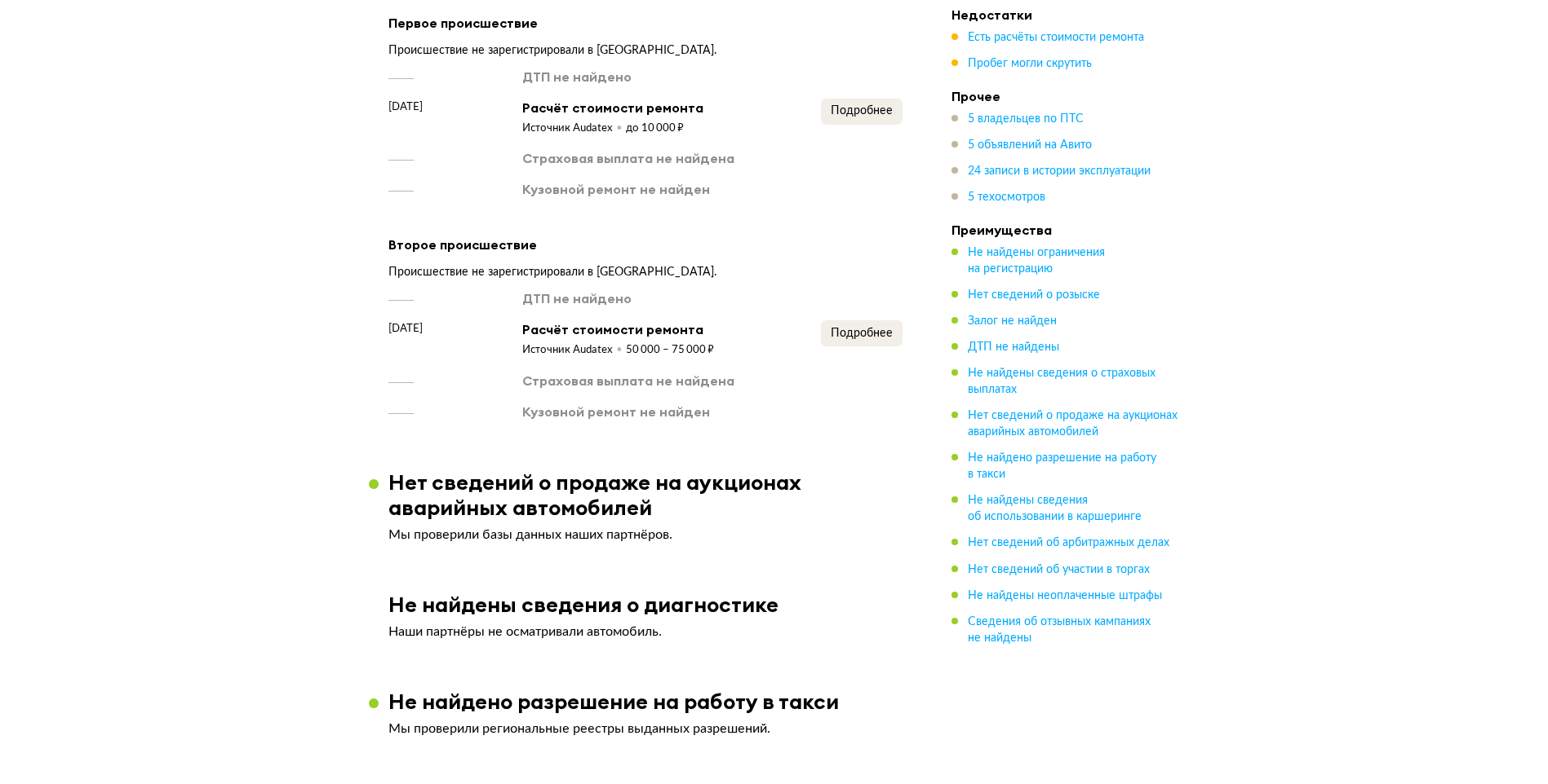
scroll to position [2333, 0]
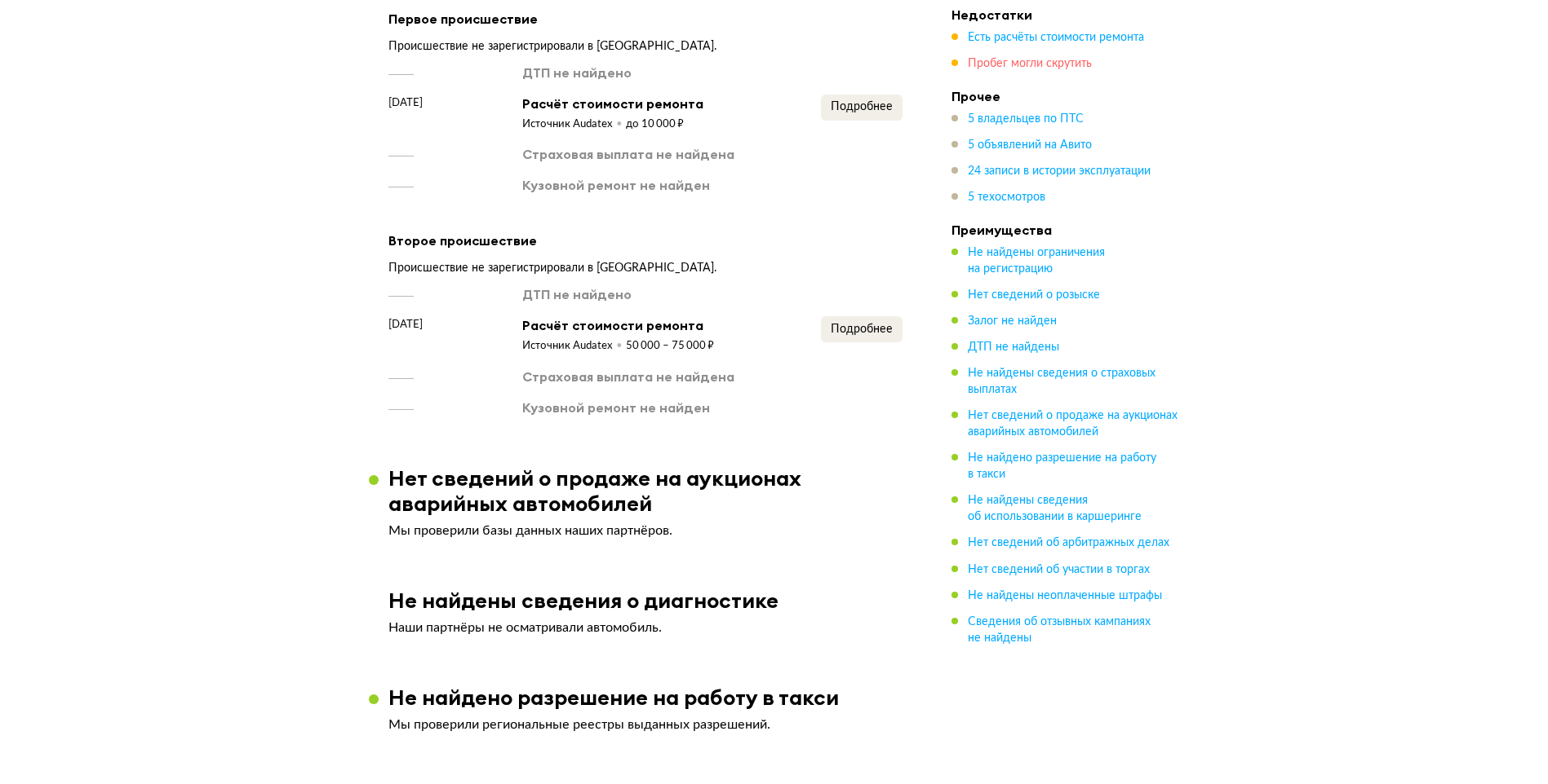
click at [1060, 65] on span "Пробег могли скрутить" at bounding box center [1029, 63] width 124 height 11
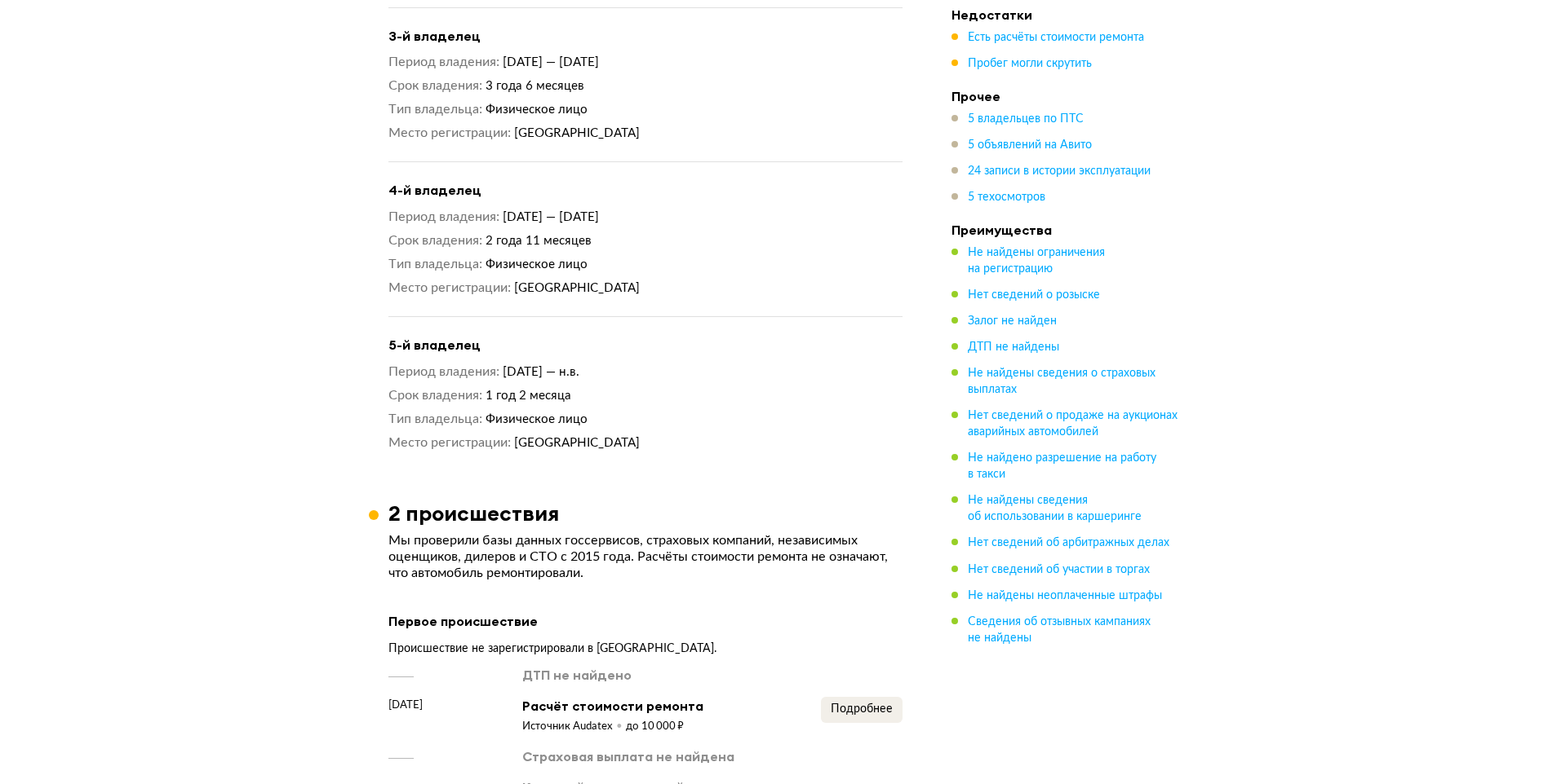
scroll to position [1720, 0]
